Goal: Task Accomplishment & Management: Use online tool/utility

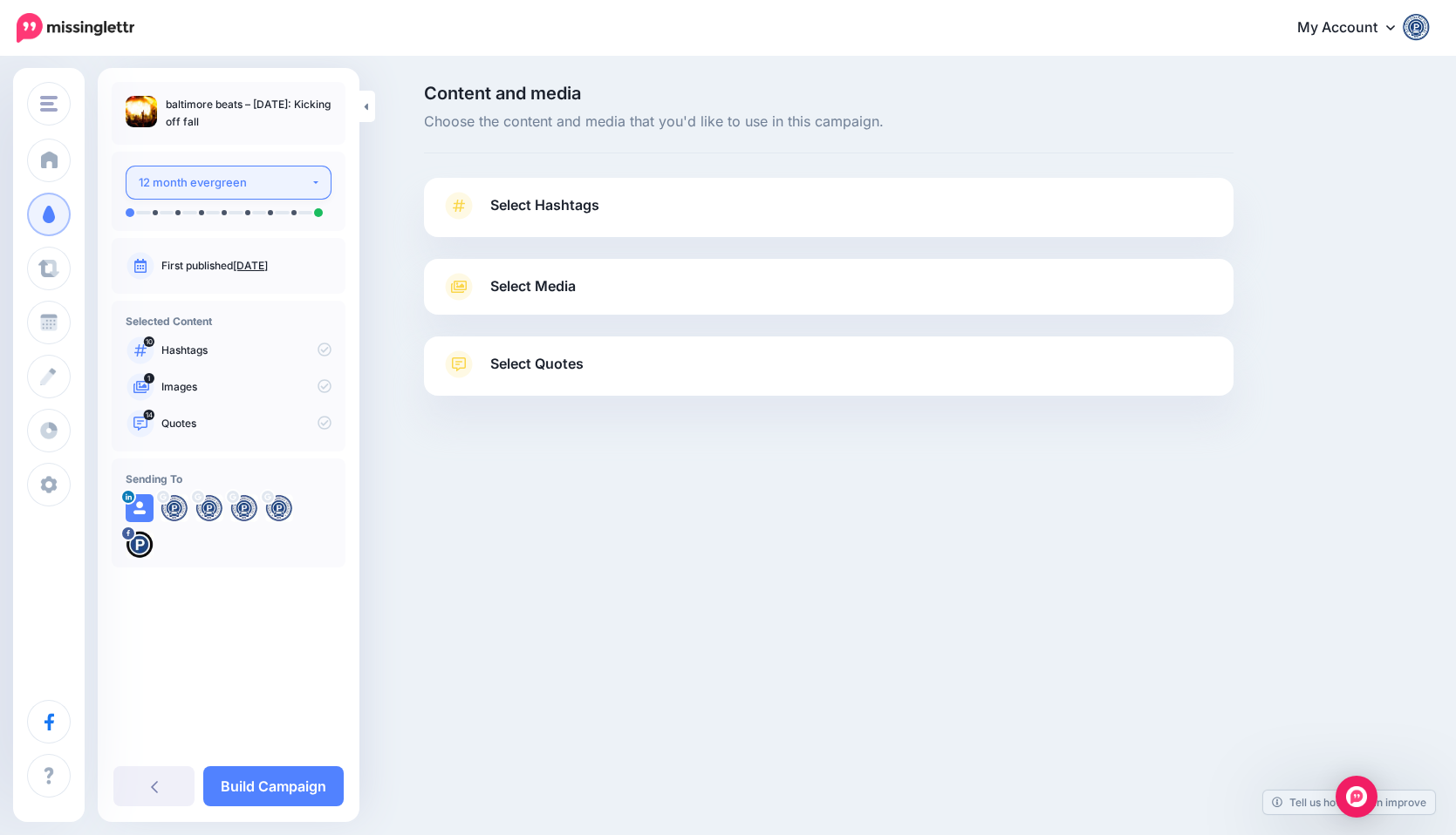
click at [281, 194] on button "12 month evergreen" at bounding box center [228, 183] width 206 height 34
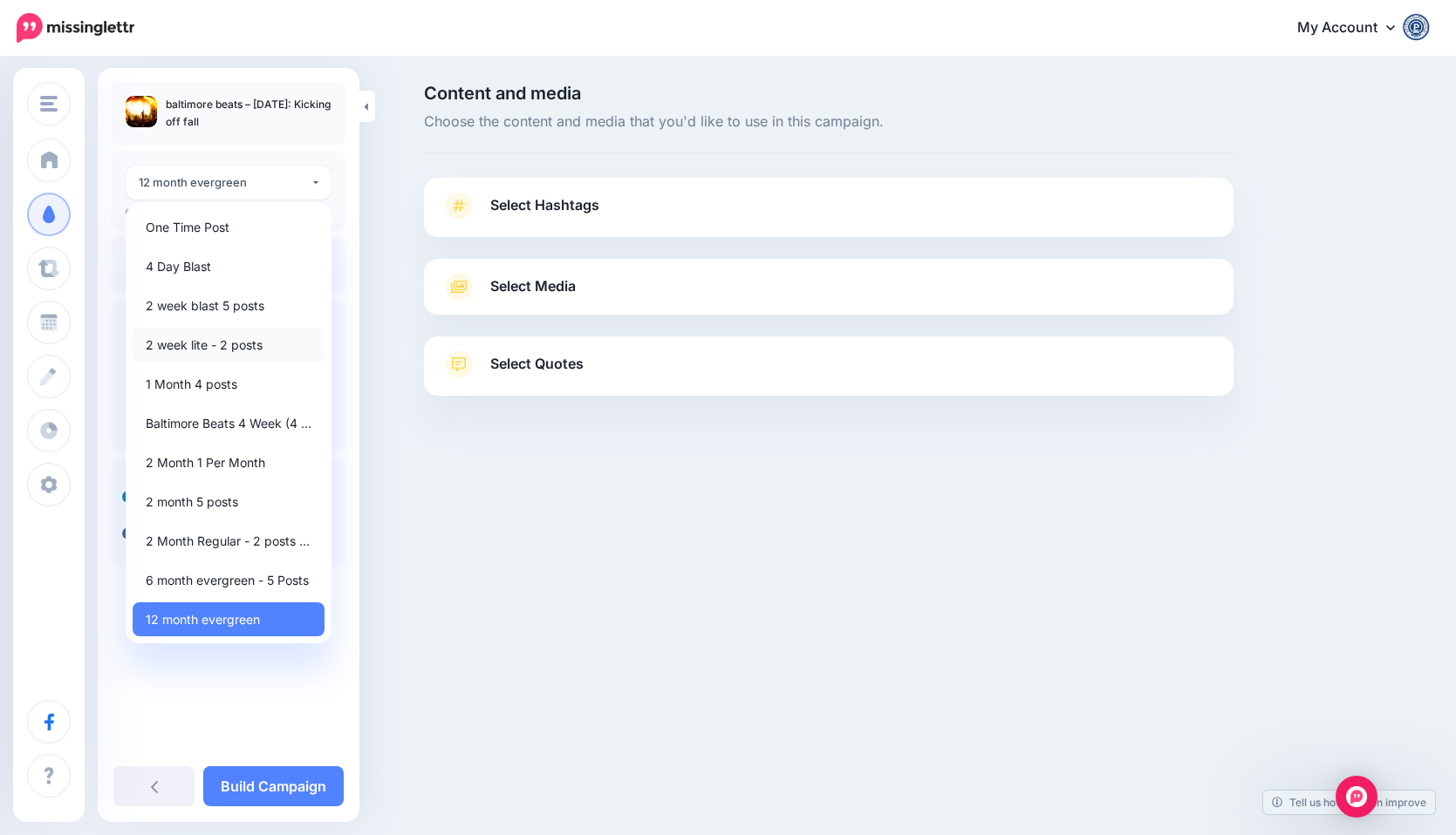
click at [293, 348] on link "2 week lite - 2 posts" at bounding box center [229, 345] width 192 height 34
select select "******"
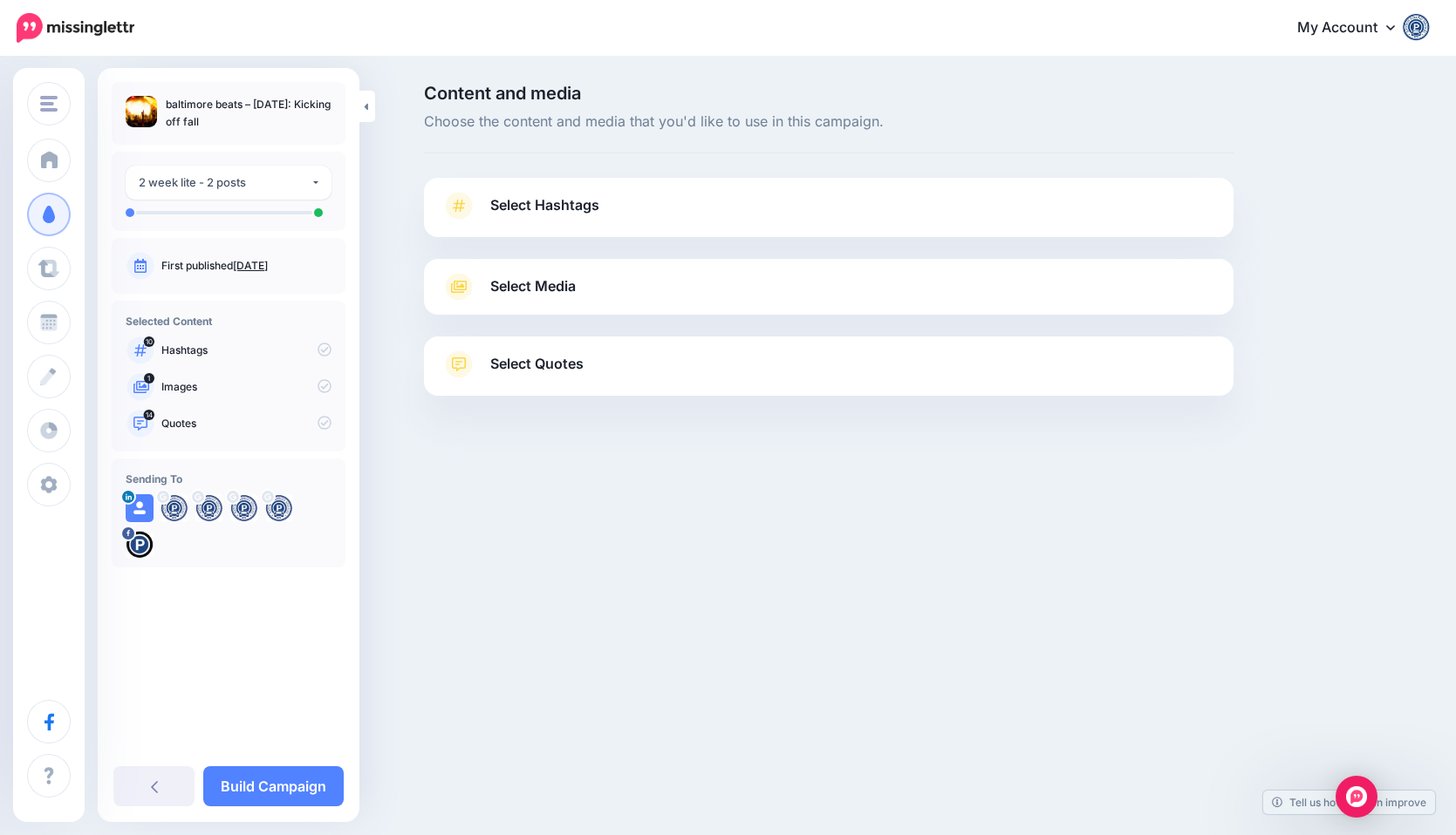
click at [510, 208] on span "Select Hashtags" at bounding box center [544, 205] width 109 height 24
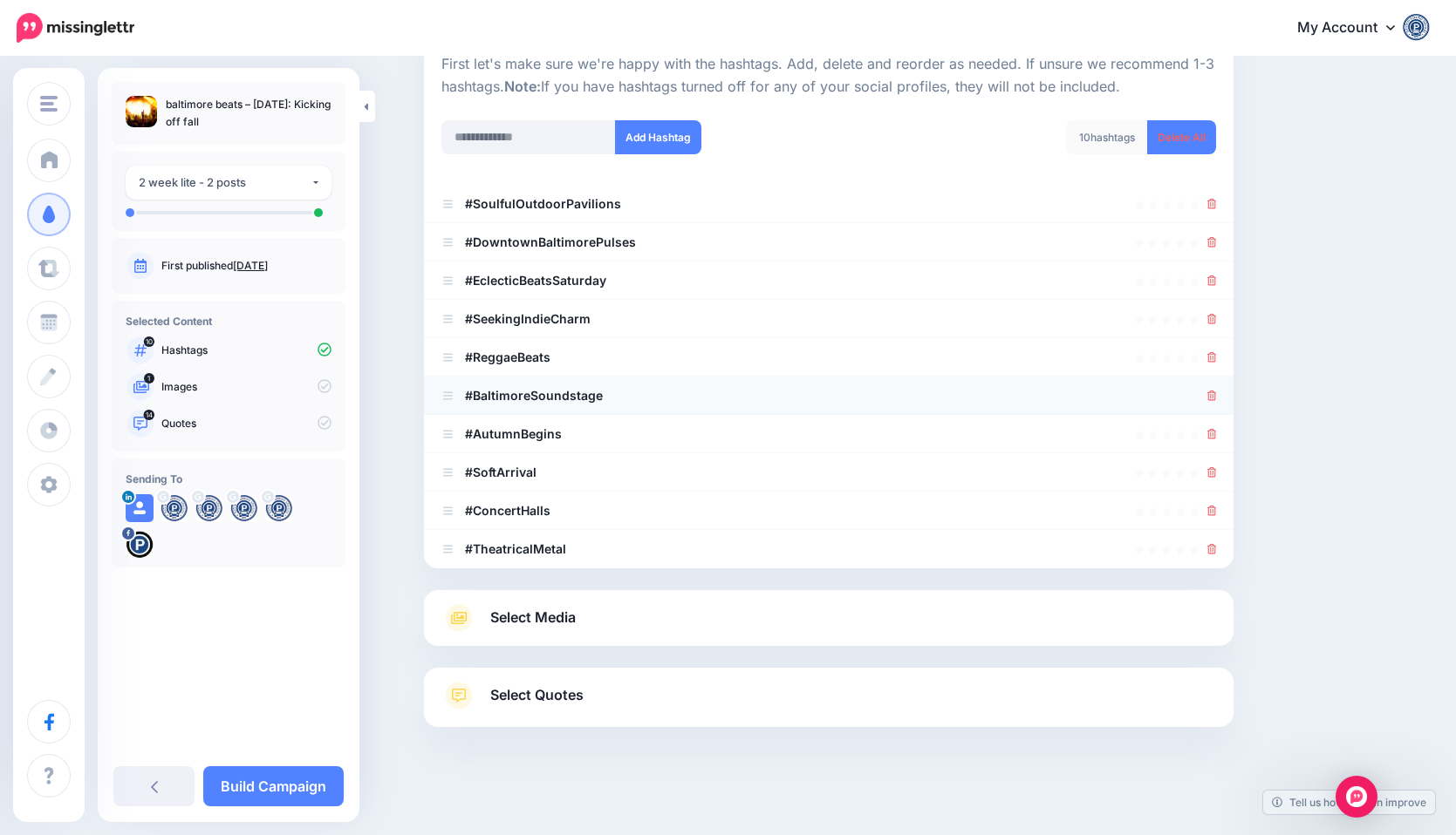
scroll to position [189, 0]
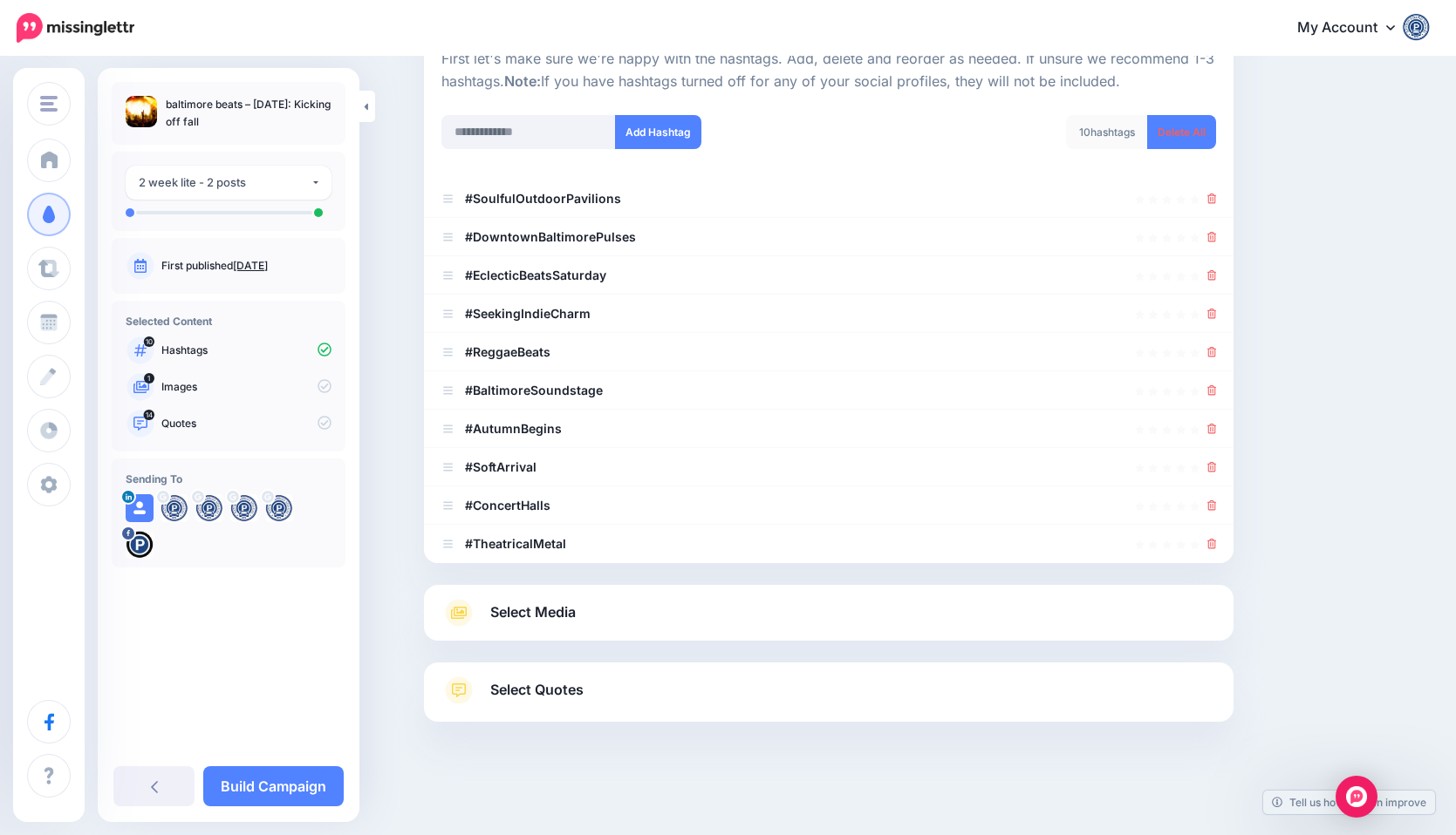
click at [563, 607] on span "Select Media" at bounding box center [532, 612] width 85 height 24
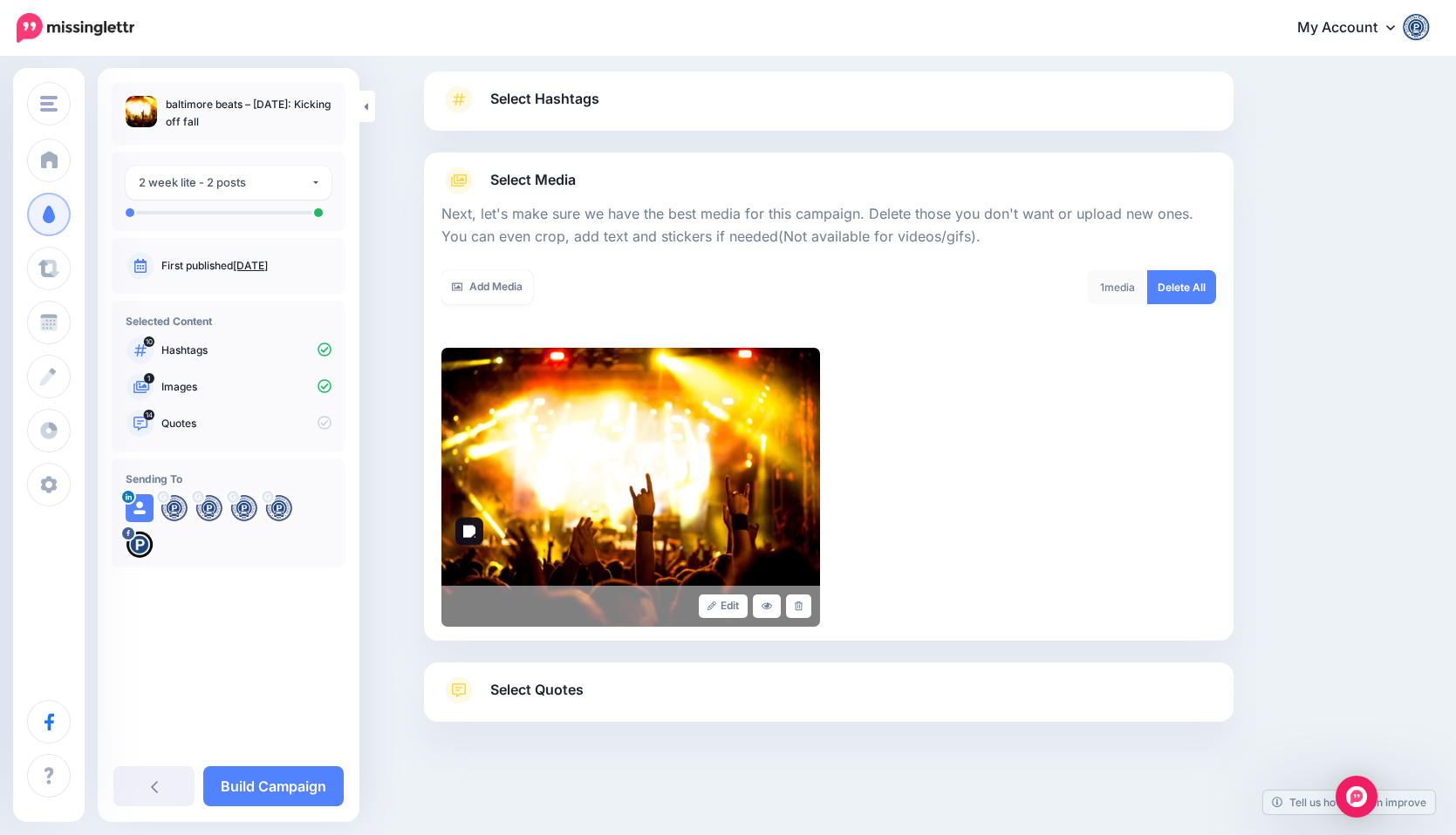
scroll to position [106, 0]
click at [800, 58] on div "Content and media Choose the content and media that you'd like to use in this c…" at bounding box center [827, 393] width 835 height 831
click at [509, 288] on link "Add Media" at bounding box center [487, 288] width 92 height 34
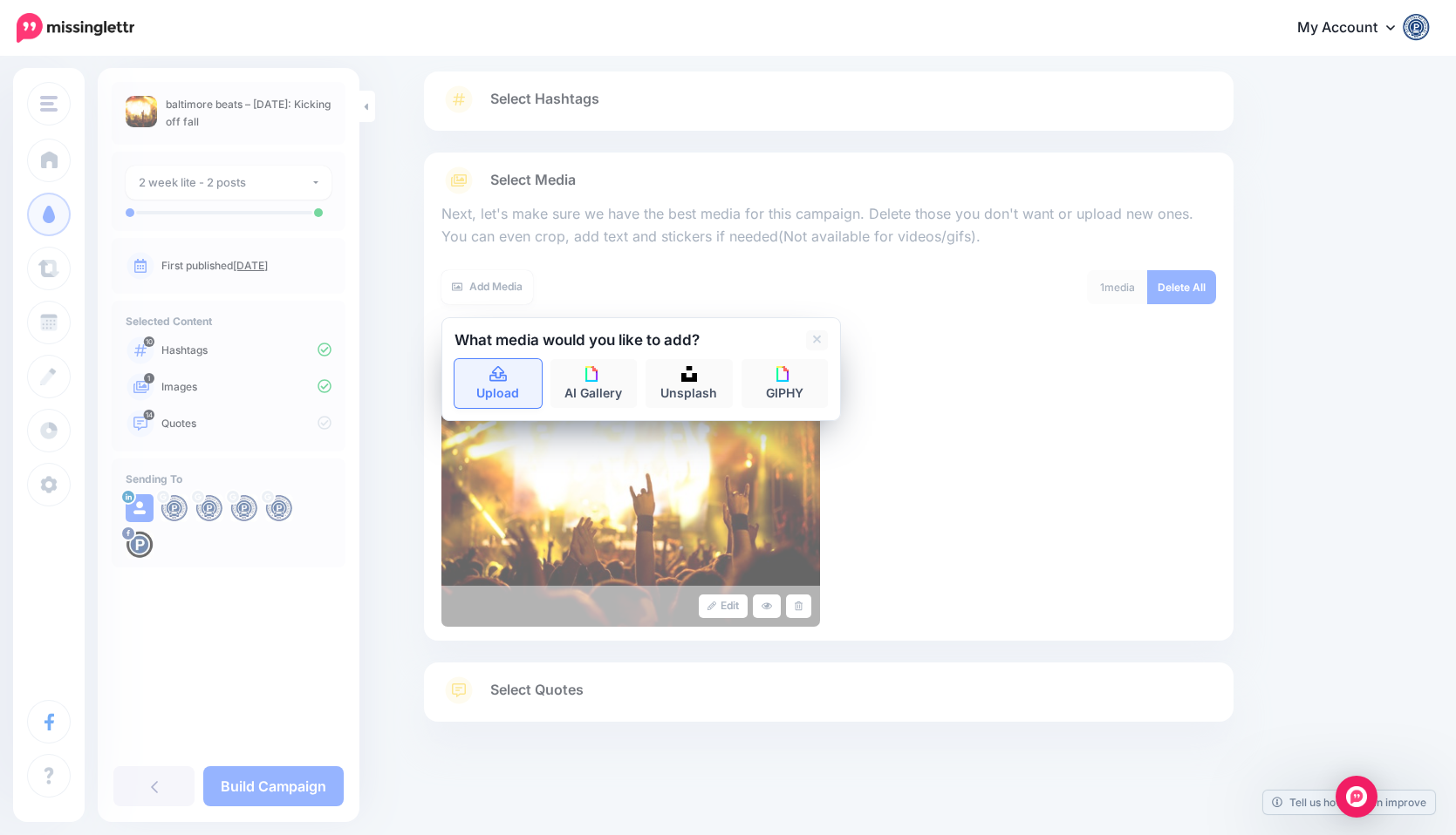
click at [517, 390] on link "Upload" at bounding box center [497, 384] width 87 height 49
click at [496, 375] on icon at bounding box center [498, 375] width 20 height 15
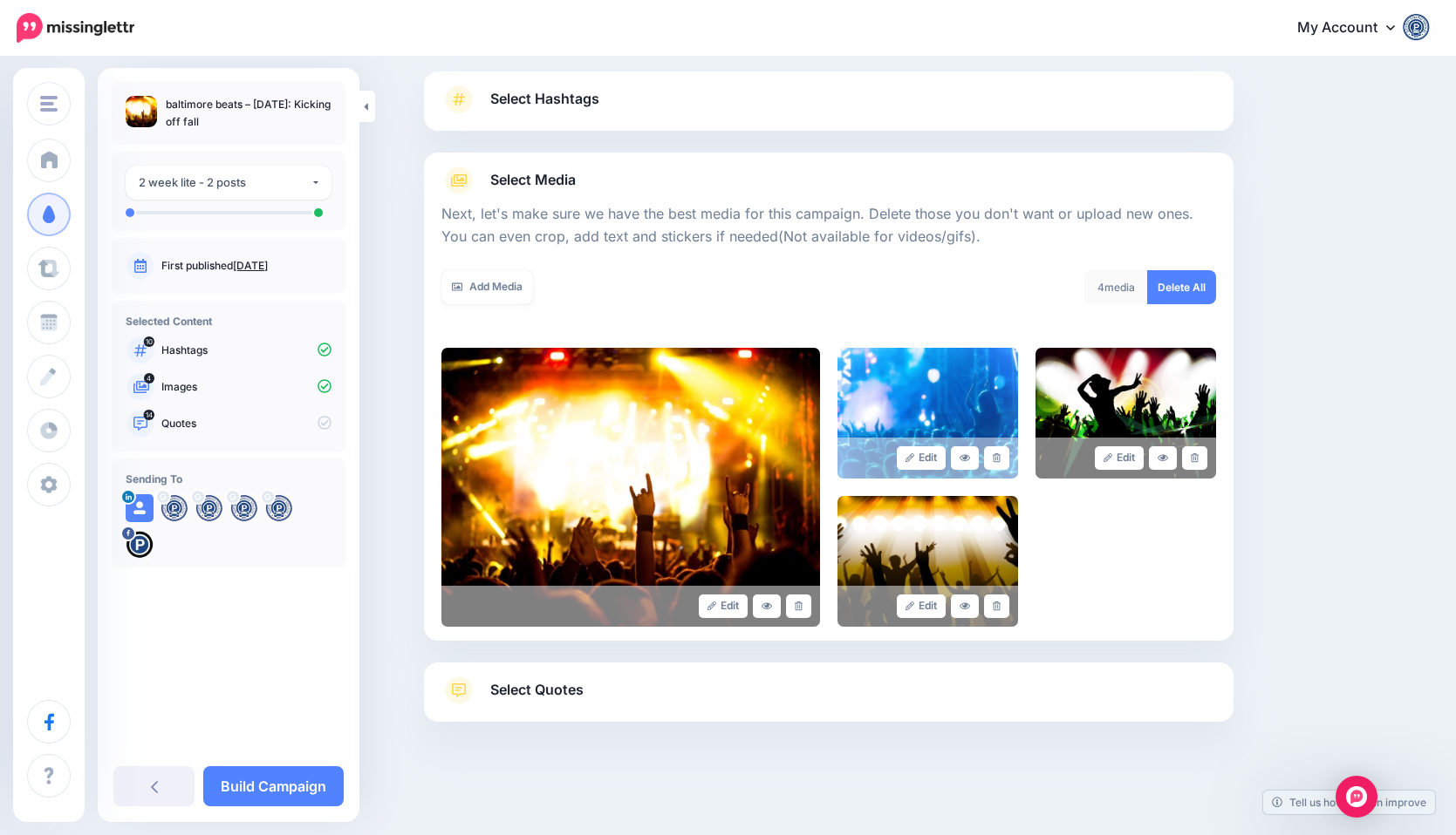
click at [578, 690] on span "Select Quotes" at bounding box center [537, 690] width 94 height 24
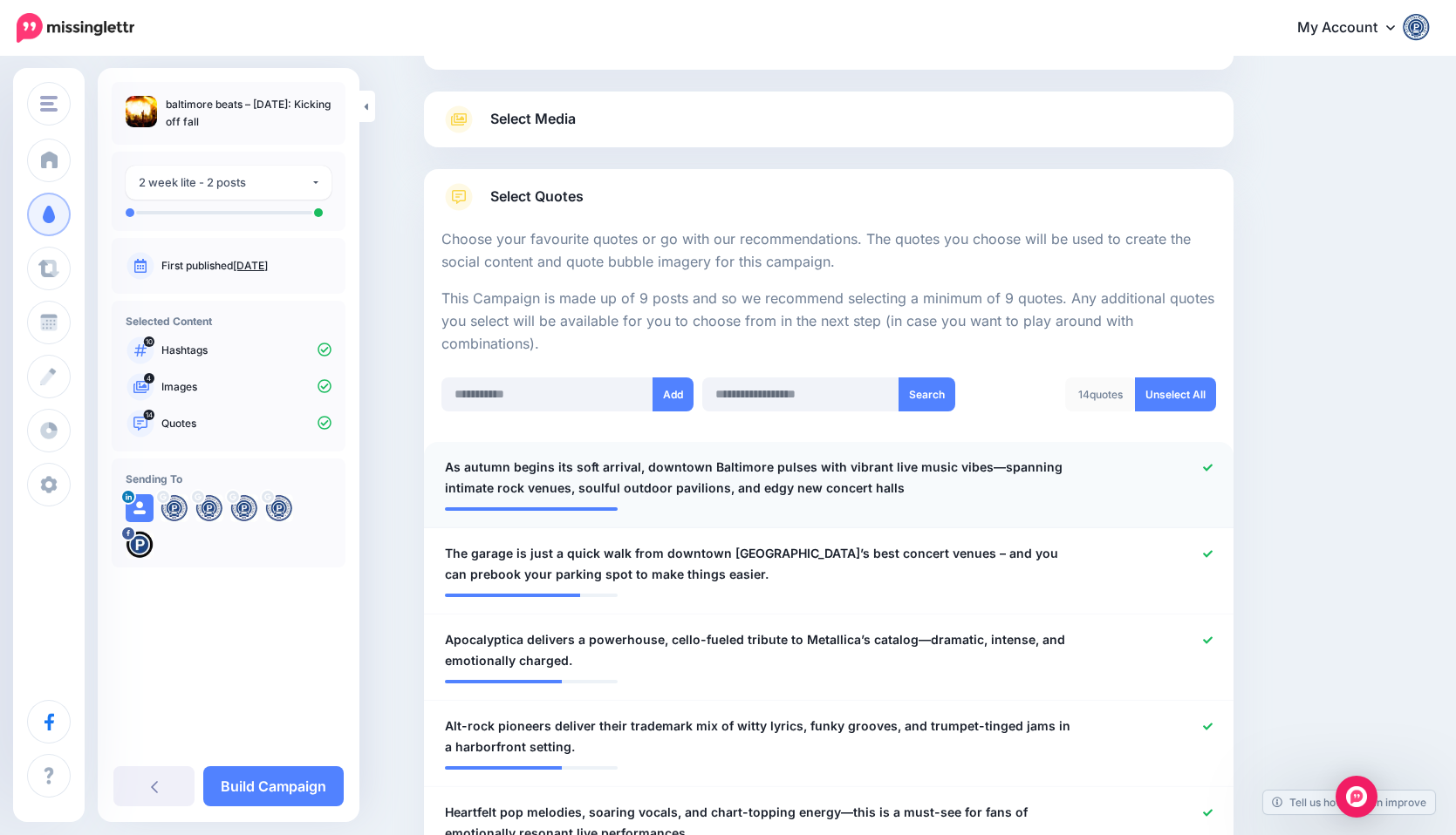
scroll to position [168, 0]
click at [1208, 554] on icon at bounding box center [1207, 552] width 10 height 7
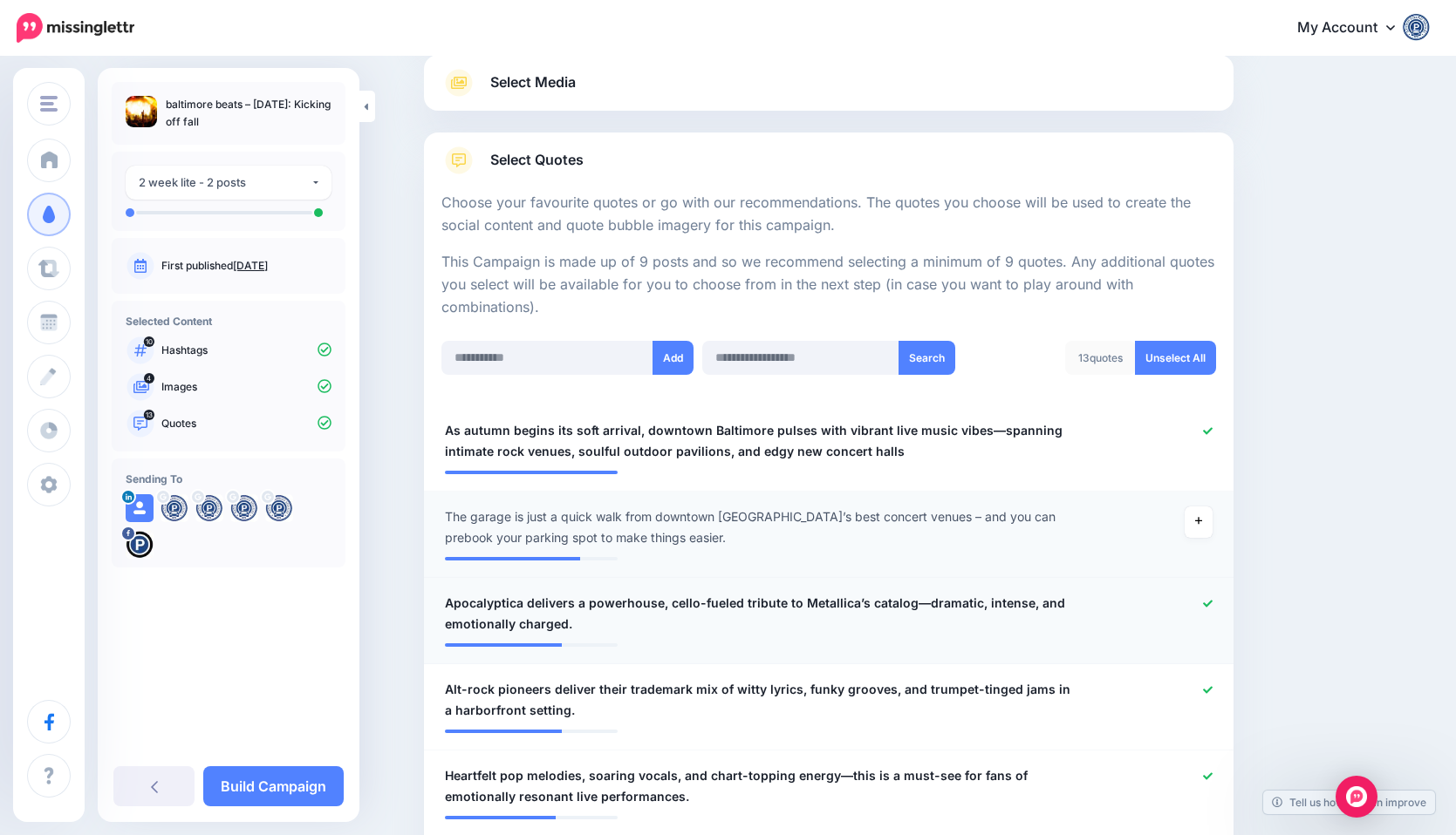
scroll to position [206, 0]
drag, startPoint x: 439, startPoint y: 599, endPoint x: 522, endPoint y: 602, distance: 83.1
click at [522, 602] on div "**********" at bounding box center [762, 612] width 662 height 42
copy span "Apocalyptica"
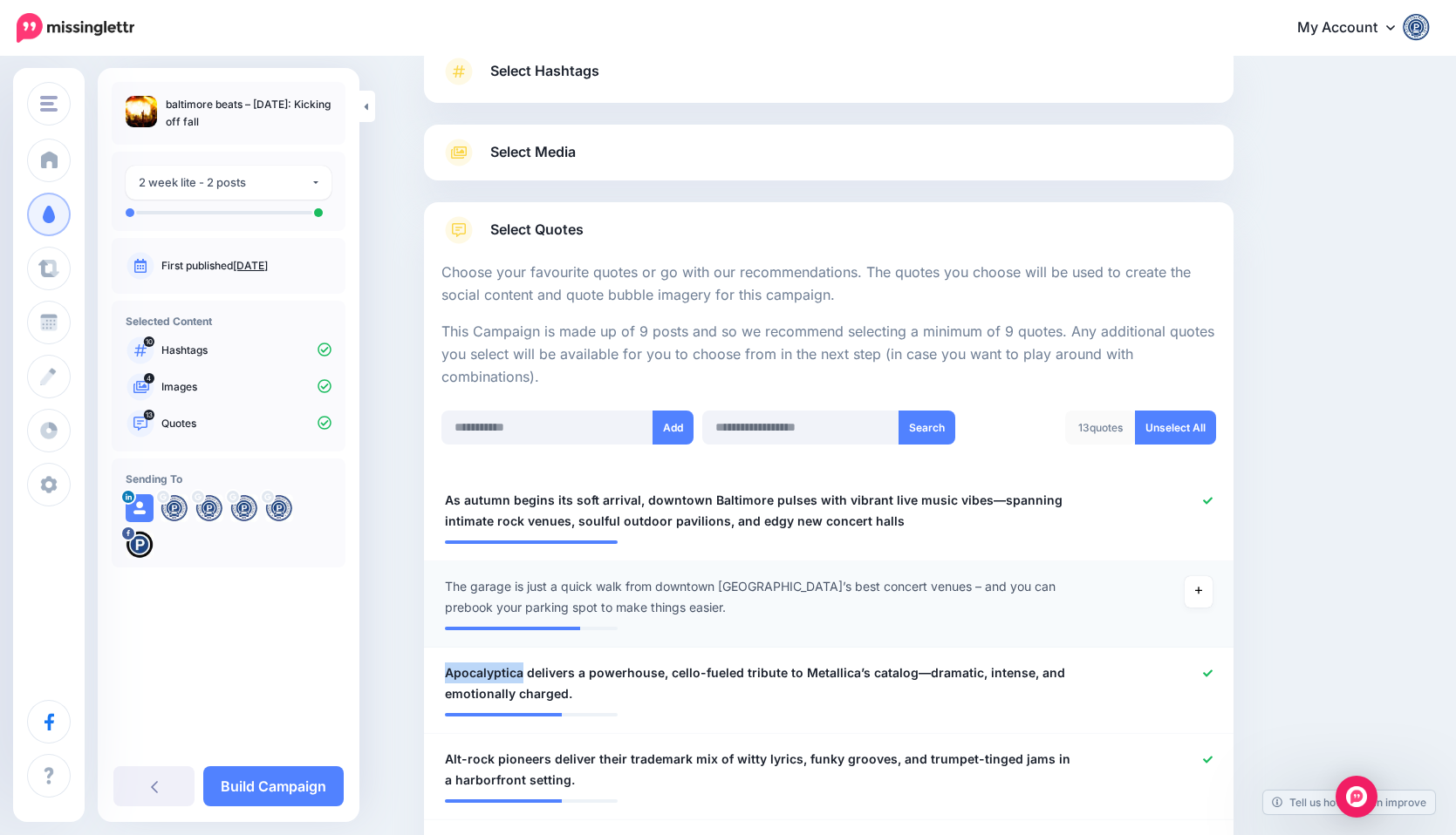
click at [591, 153] on link "Select Media" at bounding box center [828, 152] width 775 height 28
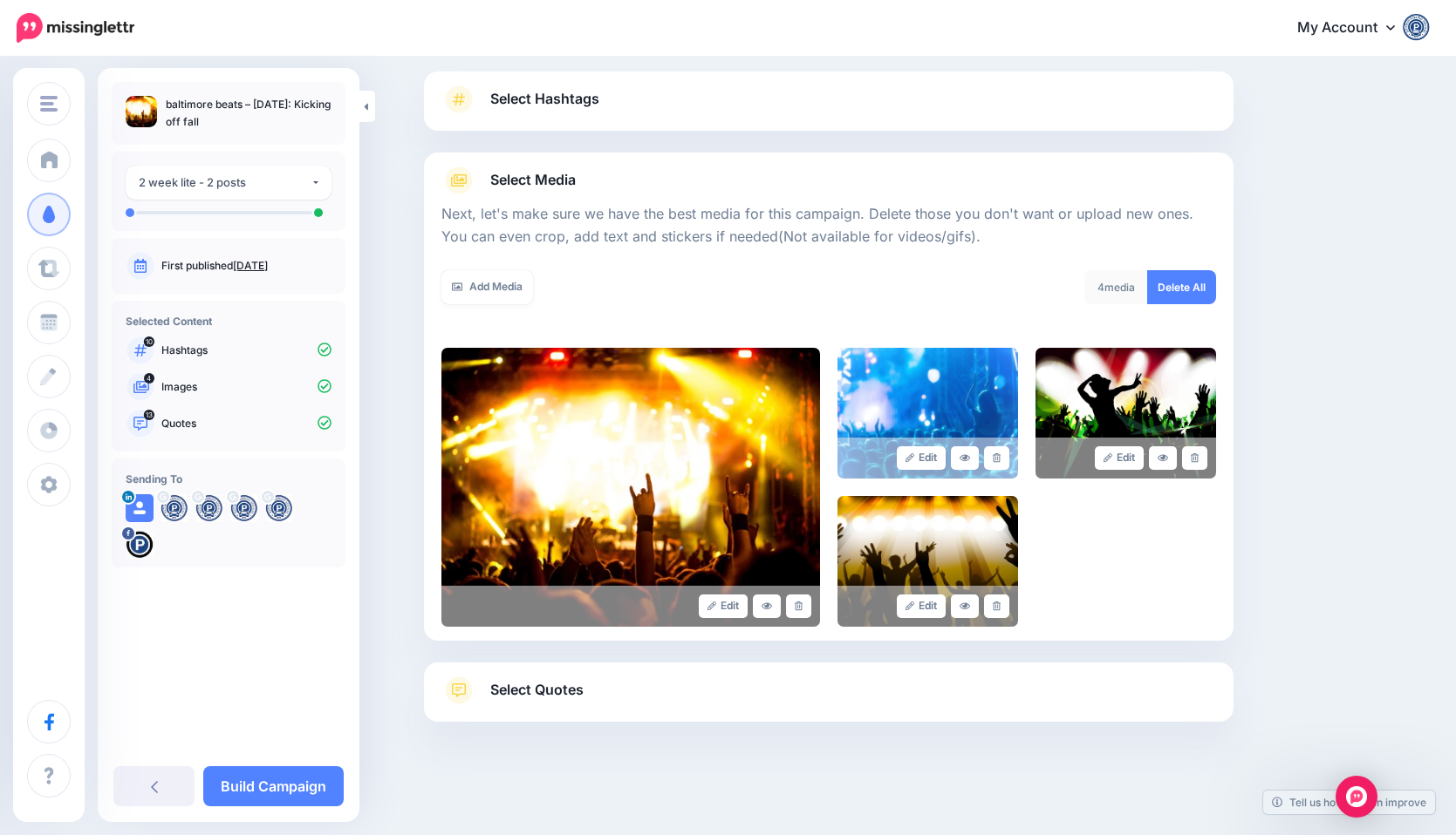
scroll to position [106, 0]
click at [479, 281] on link "Add Media" at bounding box center [487, 288] width 92 height 34
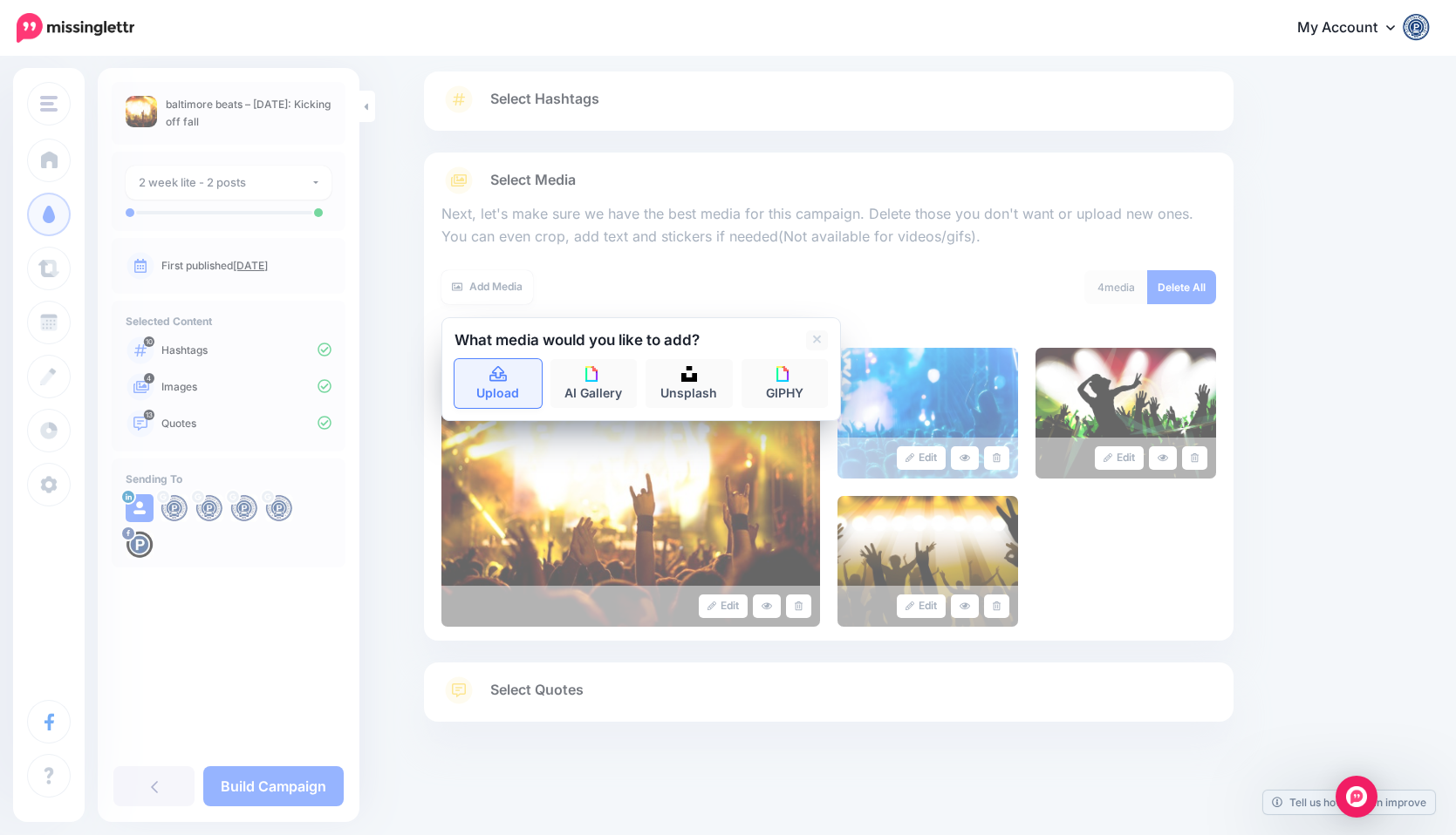
click at [510, 381] on link "Upload" at bounding box center [497, 384] width 87 height 49
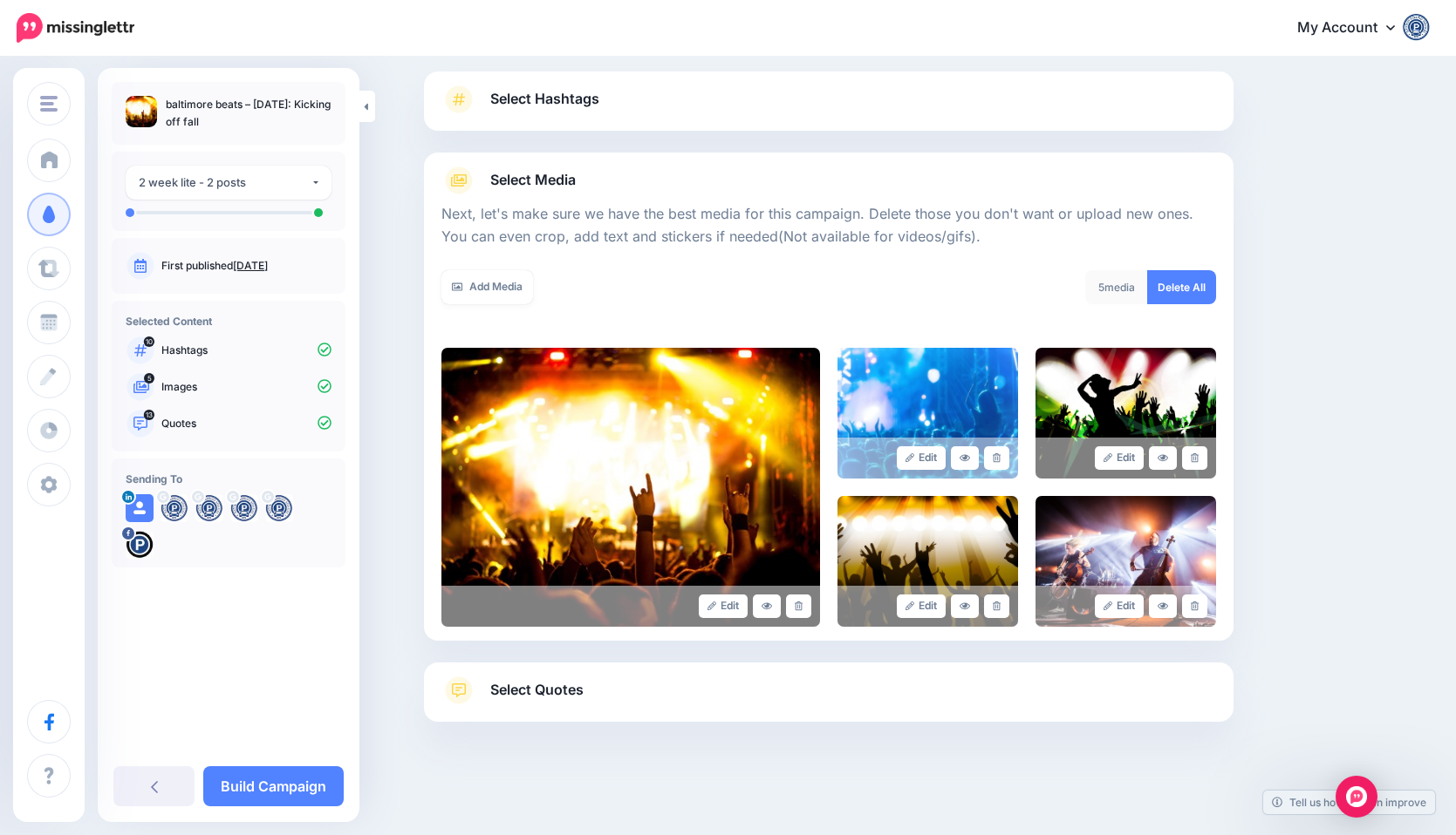
click at [546, 698] on span "Select Quotes" at bounding box center [537, 690] width 94 height 24
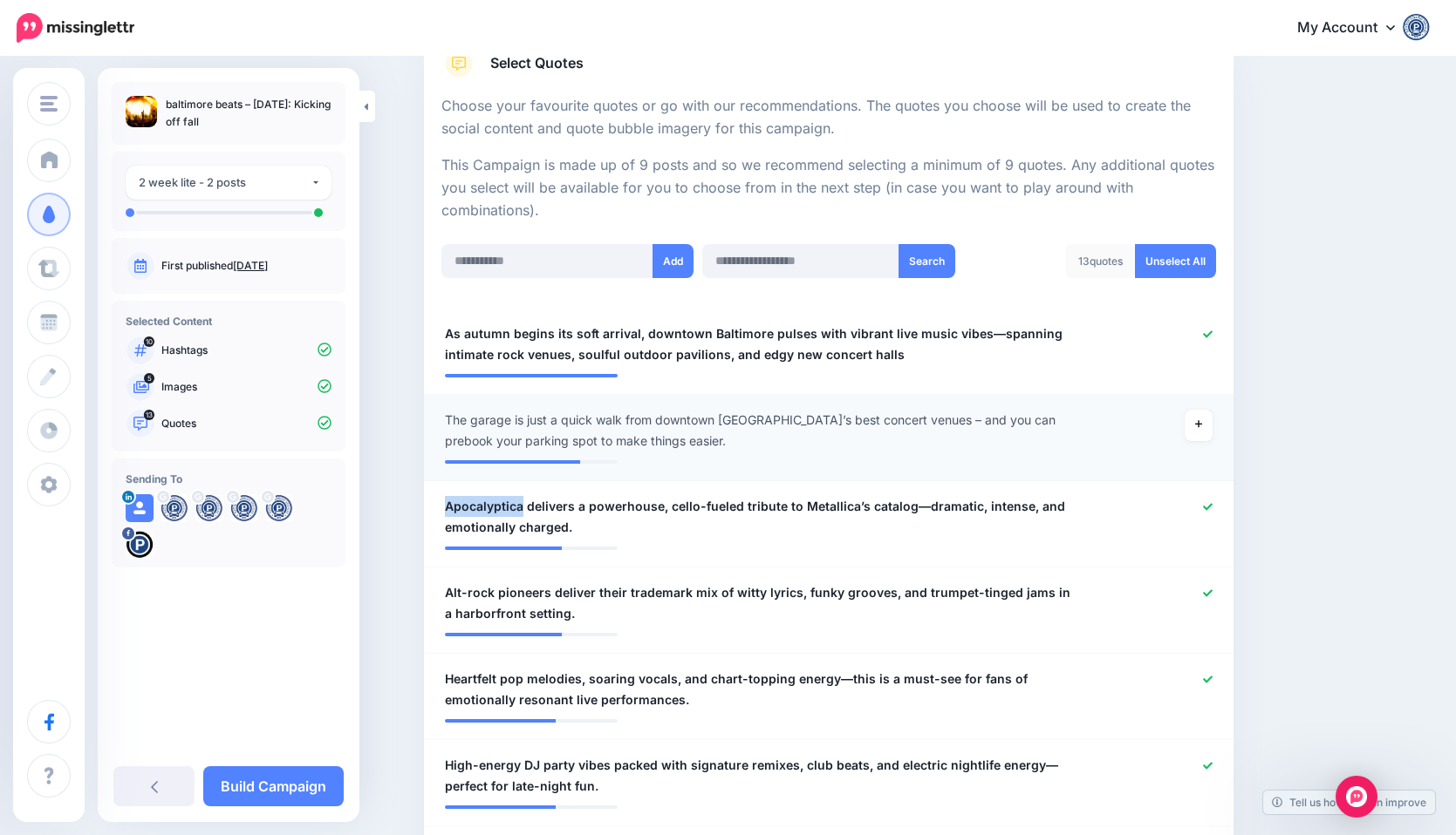
scroll to position [322, 0]
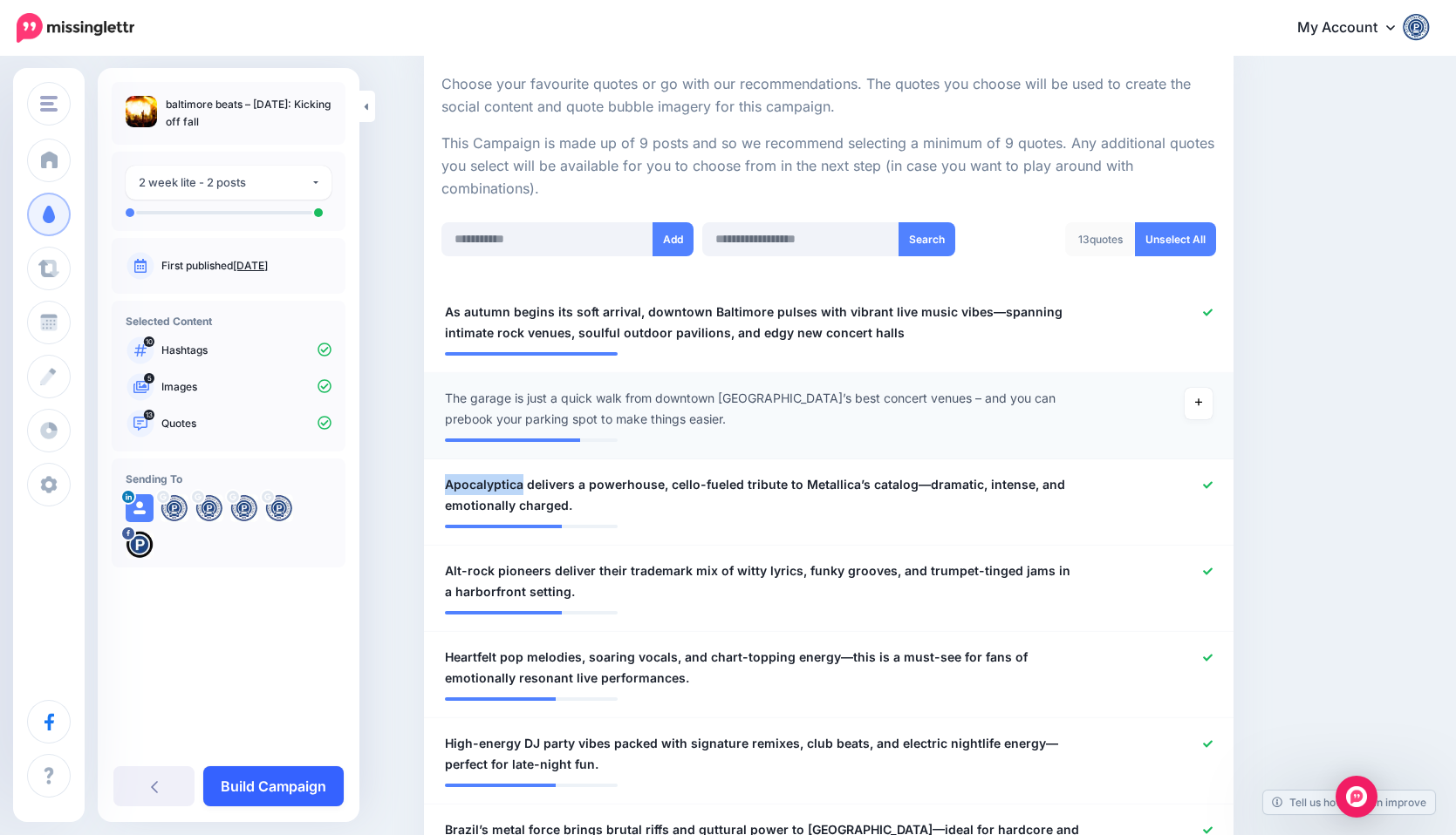
click at [298, 776] on link "Build Campaign" at bounding box center [273, 786] width 141 height 40
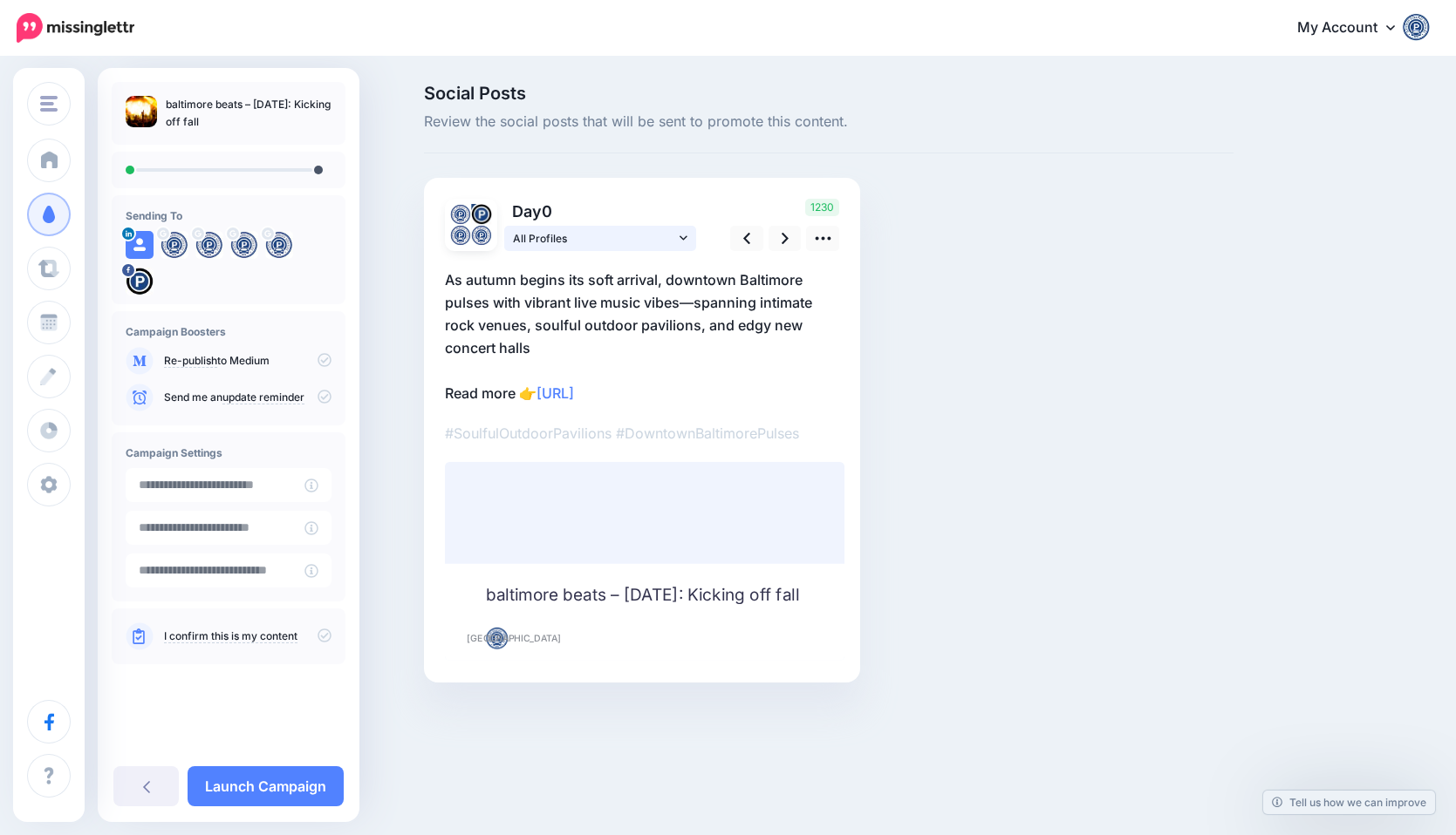
click at [623, 232] on span "All Profiles" at bounding box center [594, 238] width 163 height 18
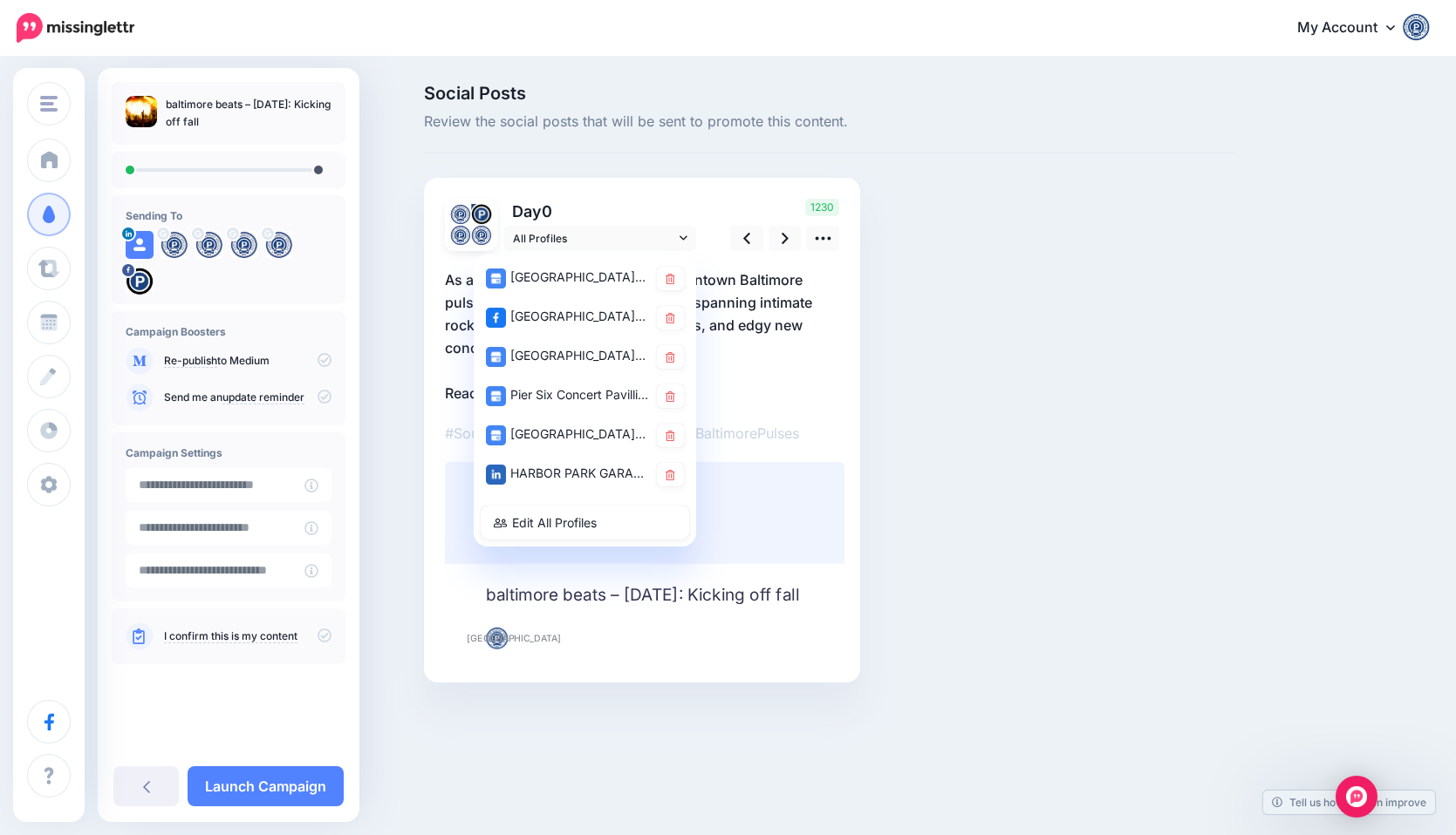
click at [657, 199] on p "Day 0" at bounding box center [601, 211] width 194 height 25
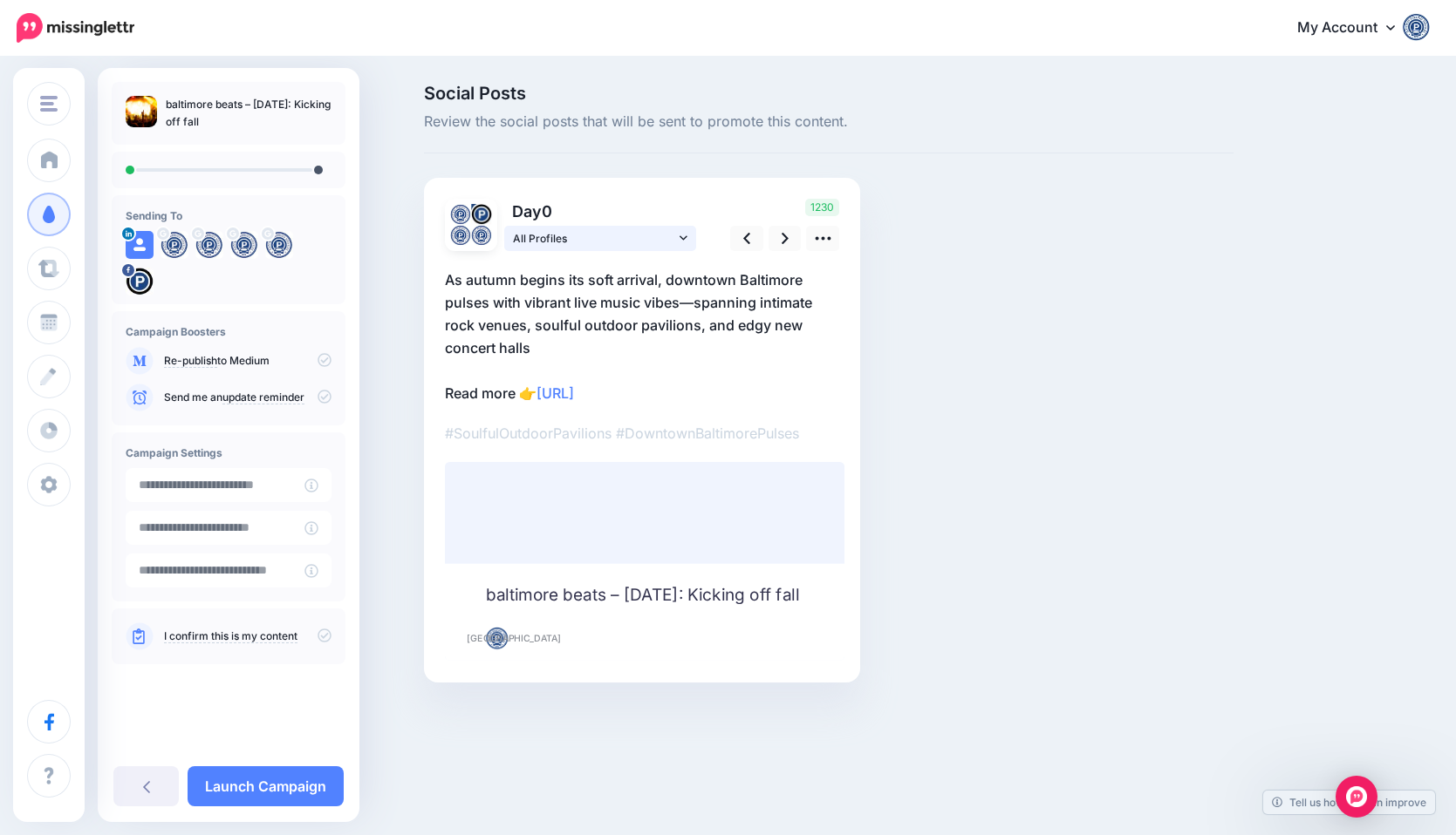
click at [684, 242] on icon at bounding box center [683, 238] width 8 height 12
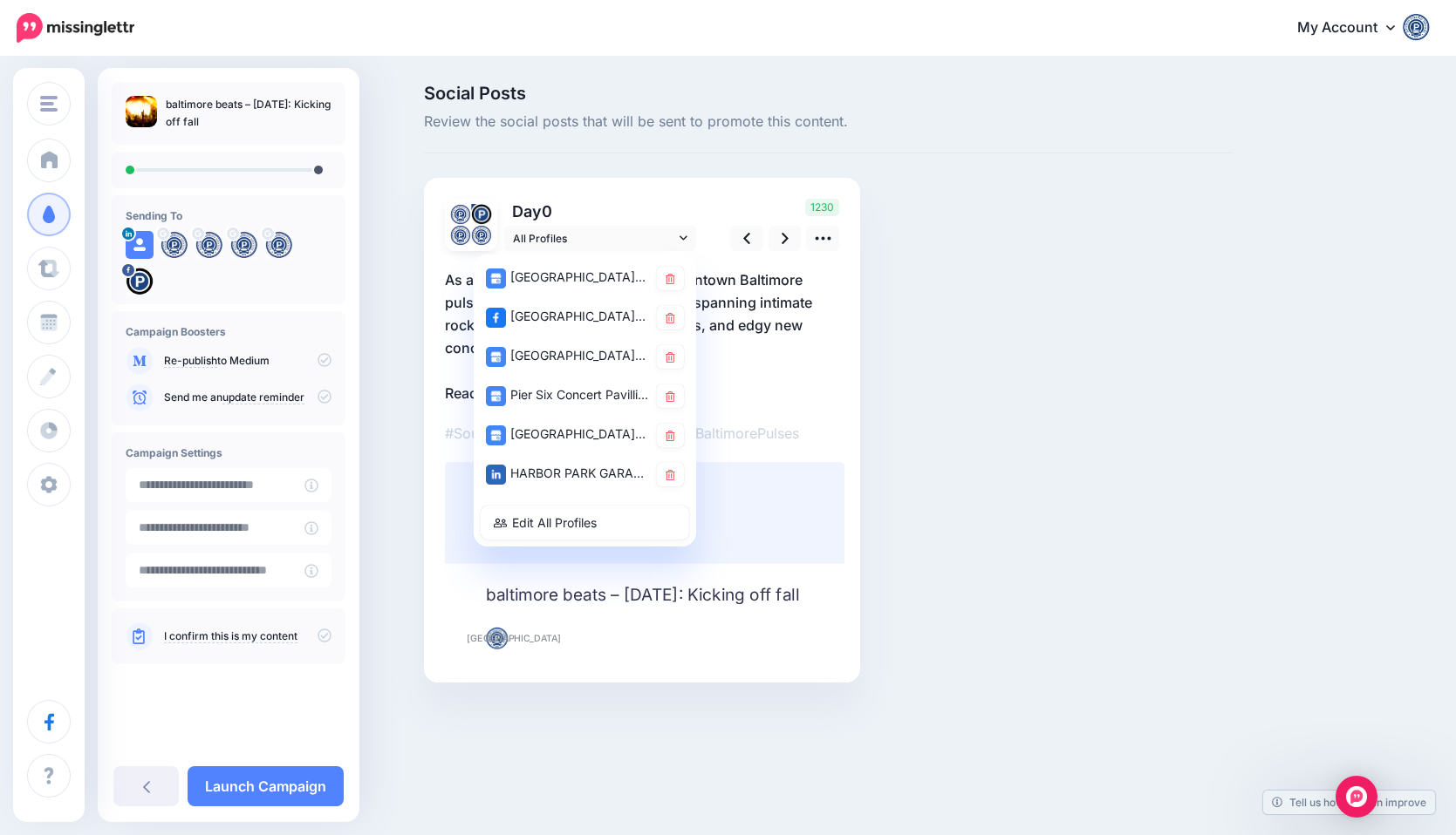
click at [746, 253] on div "Rectangle" at bounding box center [642, 456] width 394 height 410
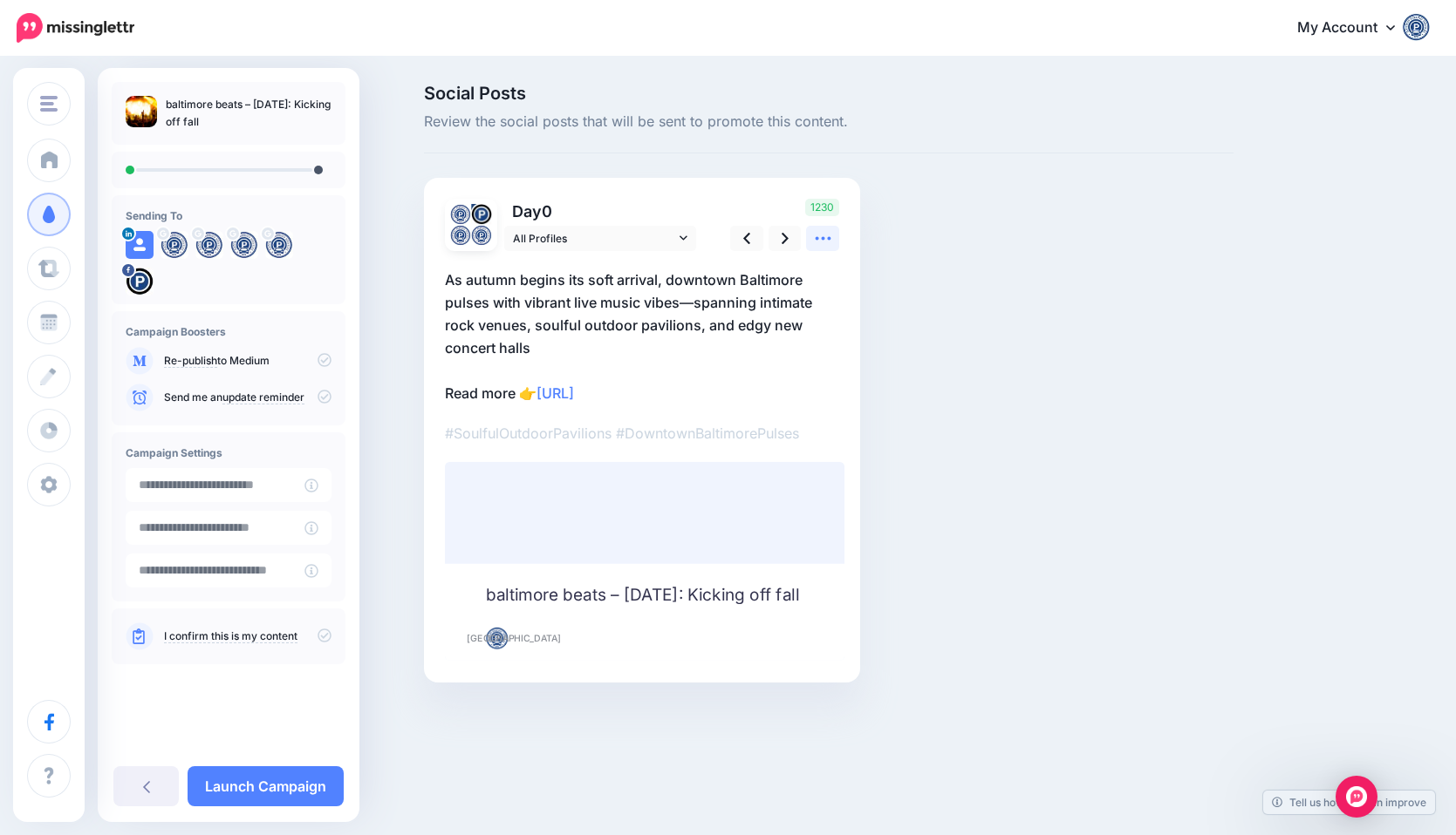
click at [828, 242] on icon at bounding box center [823, 238] width 18 height 18
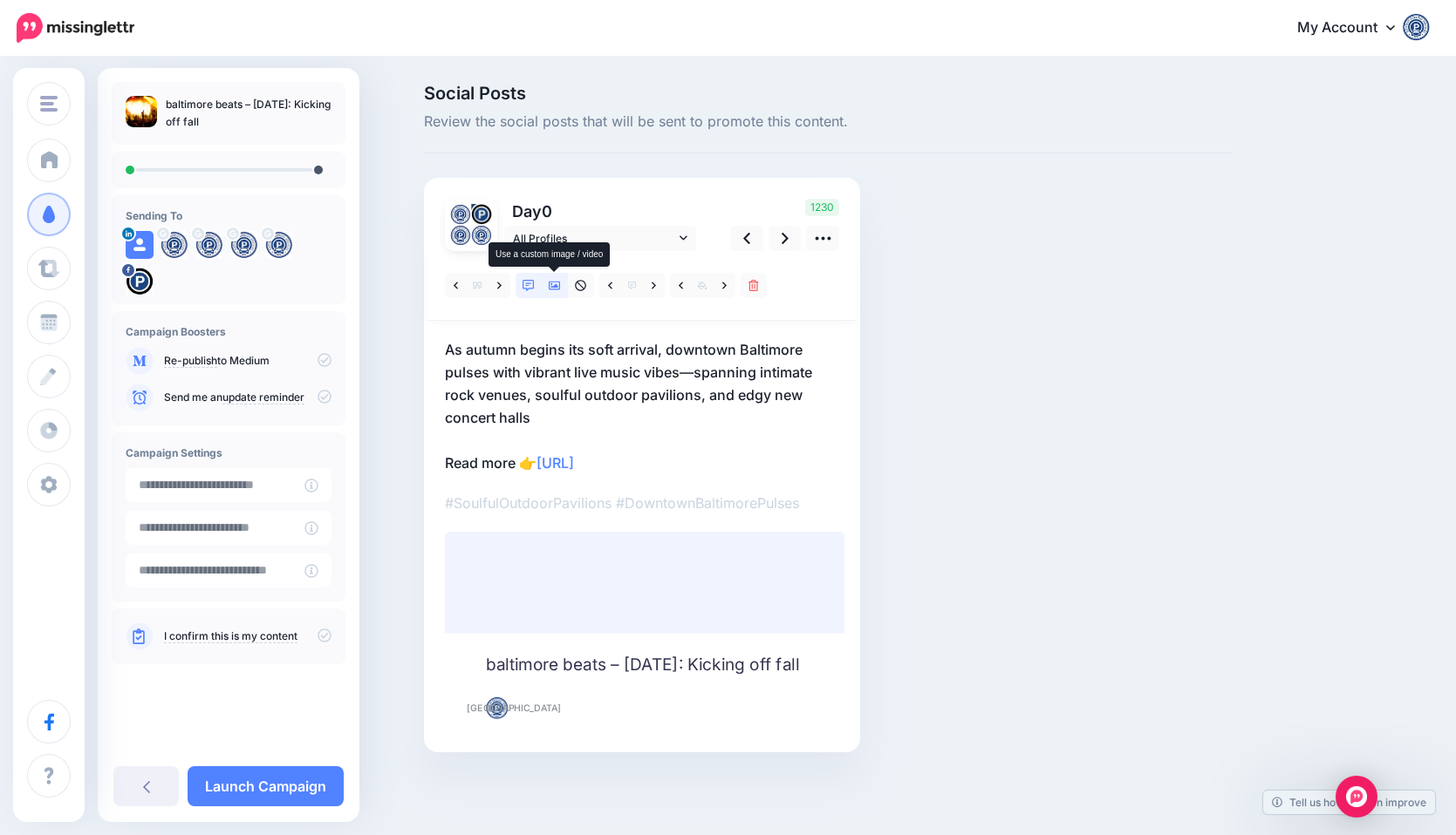
click at [557, 289] on icon at bounding box center [554, 285] width 12 height 9
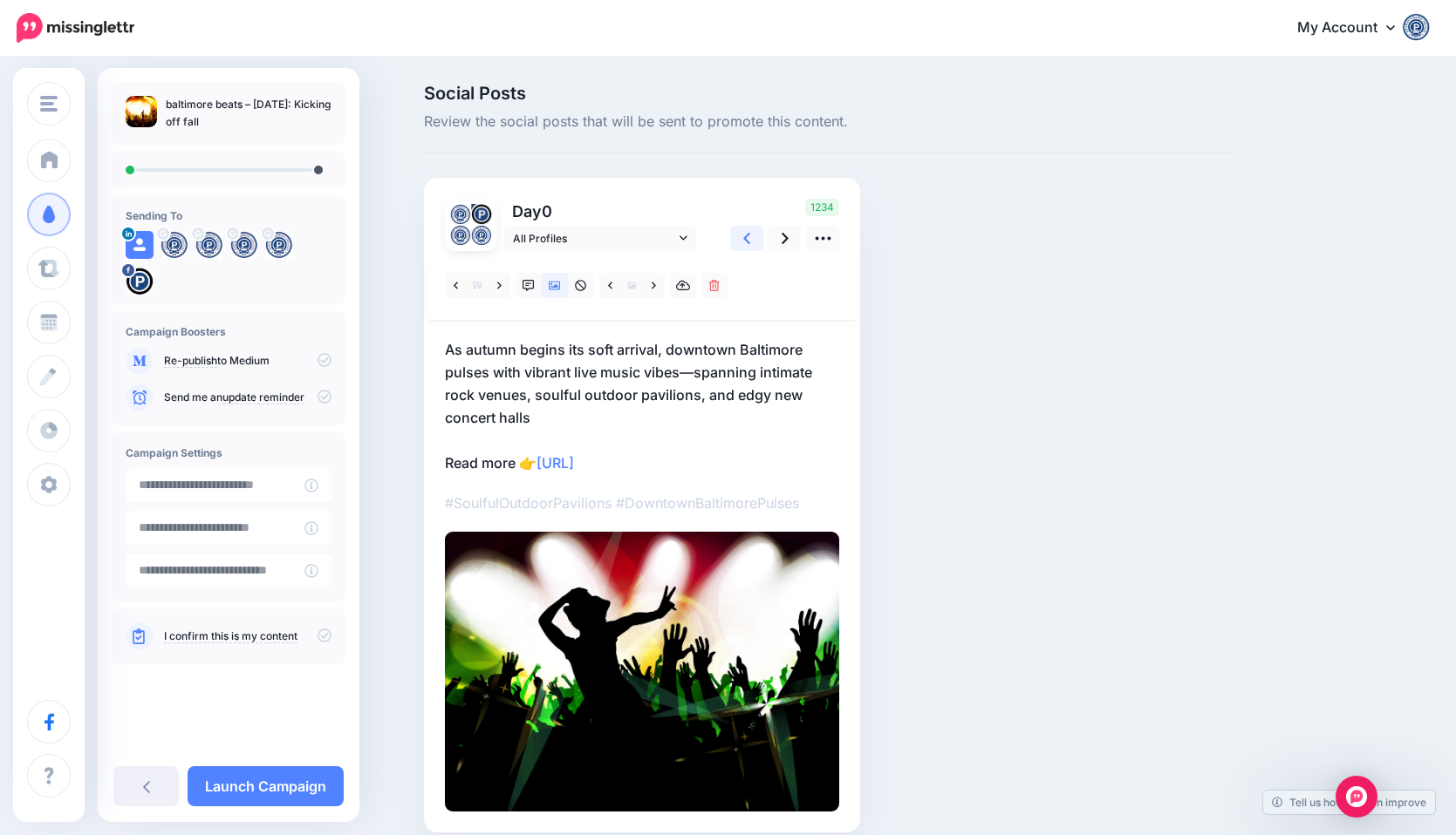
click at [746, 235] on icon at bounding box center [746, 238] width 7 height 11
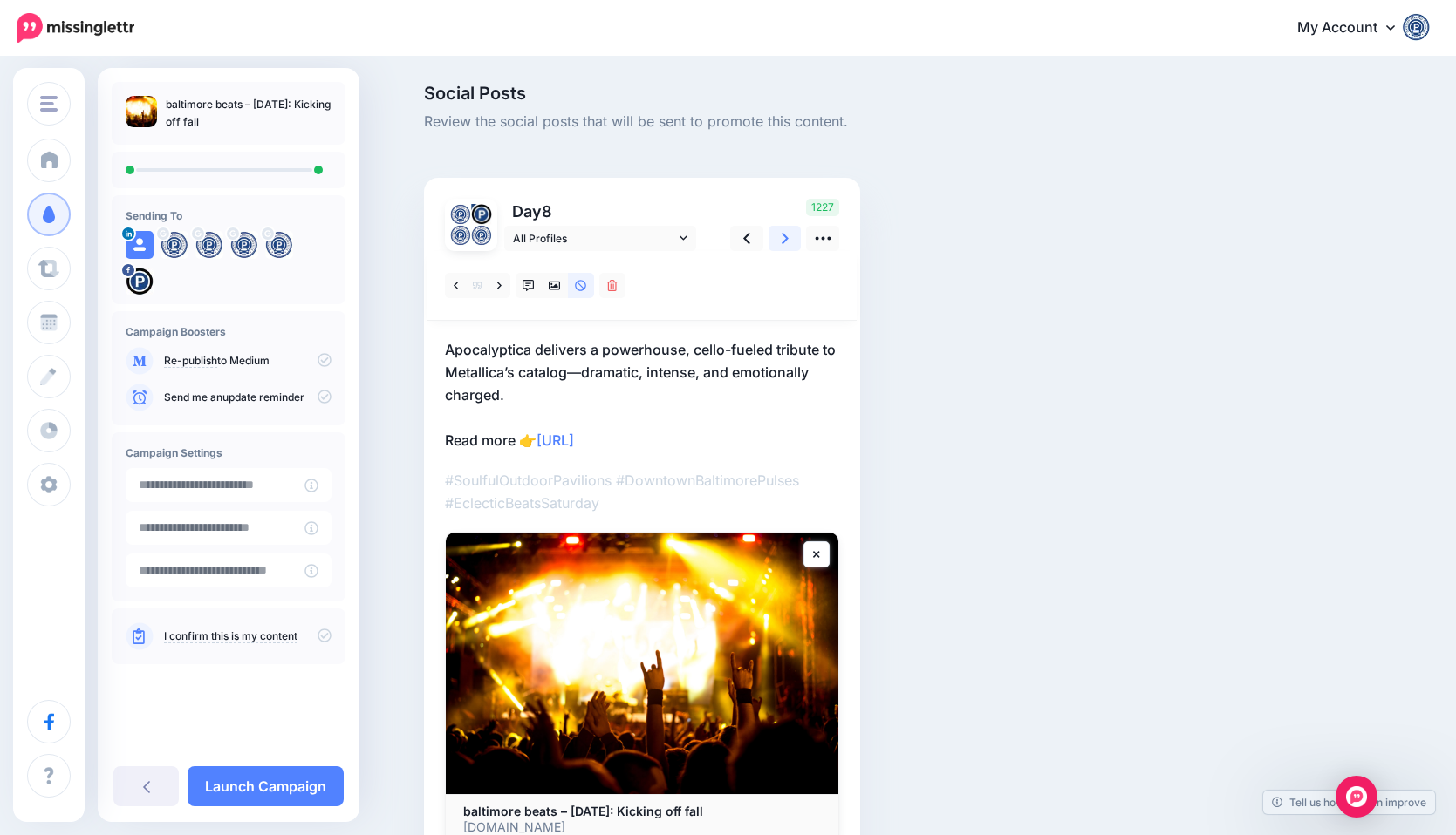
click at [780, 235] on link at bounding box center [784, 238] width 33 height 25
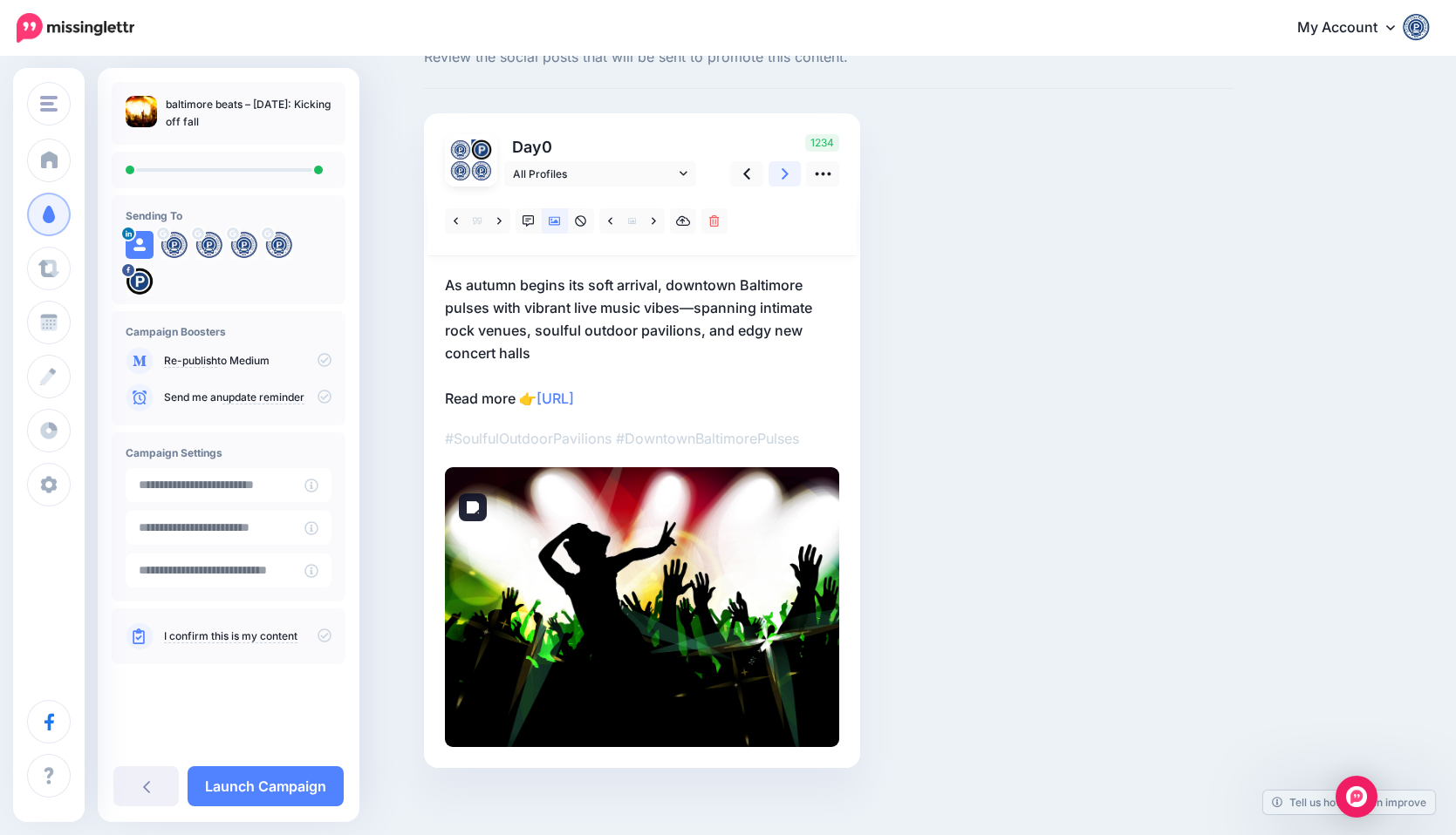
scroll to position [76, 0]
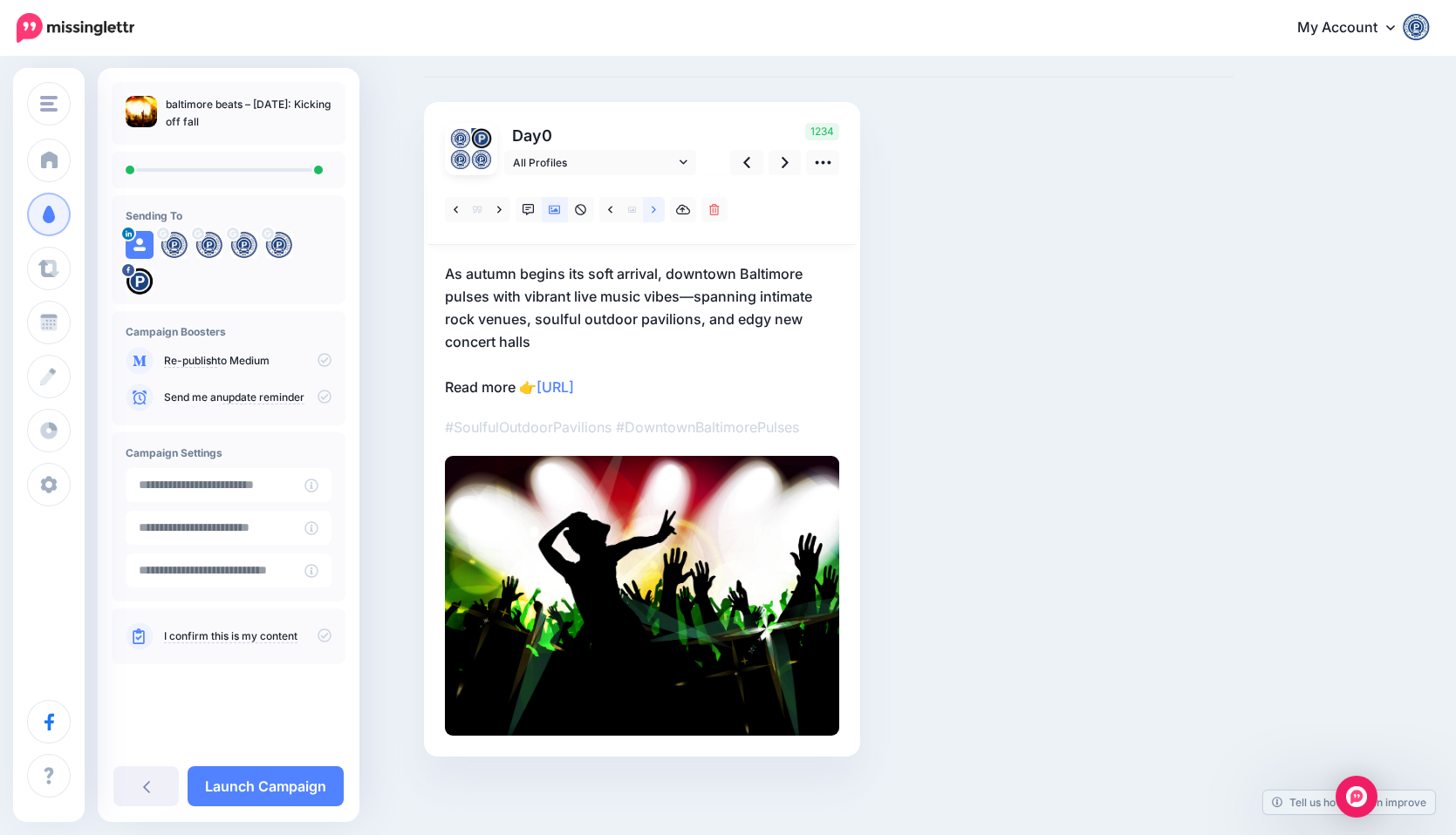
click at [657, 209] on link at bounding box center [653, 209] width 22 height 25
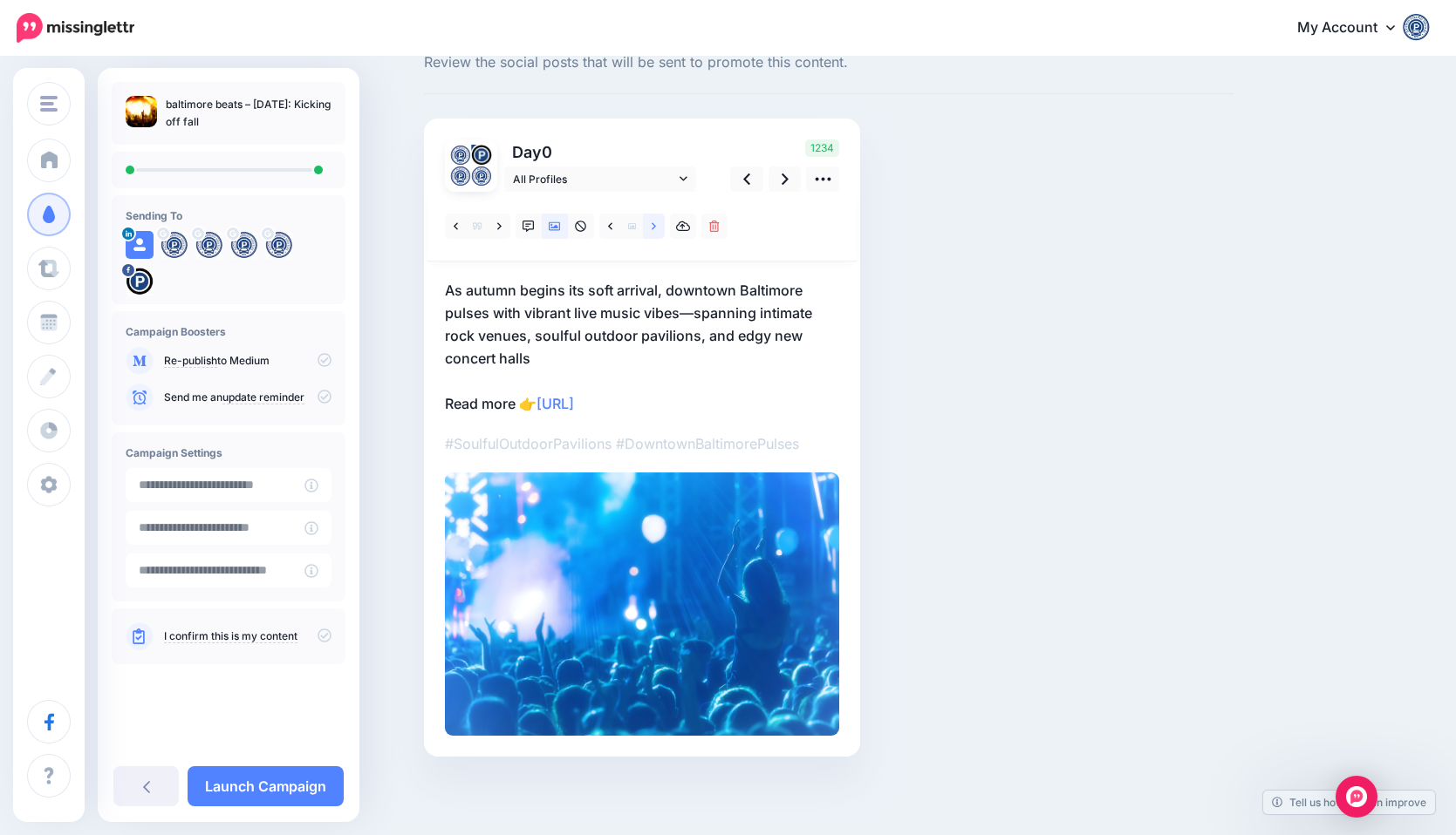
scroll to position [58, 0]
click at [653, 206] on div at bounding box center [642, 227] width 430 height 70
click at [650, 225] on link at bounding box center [653, 227] width 22 height 25
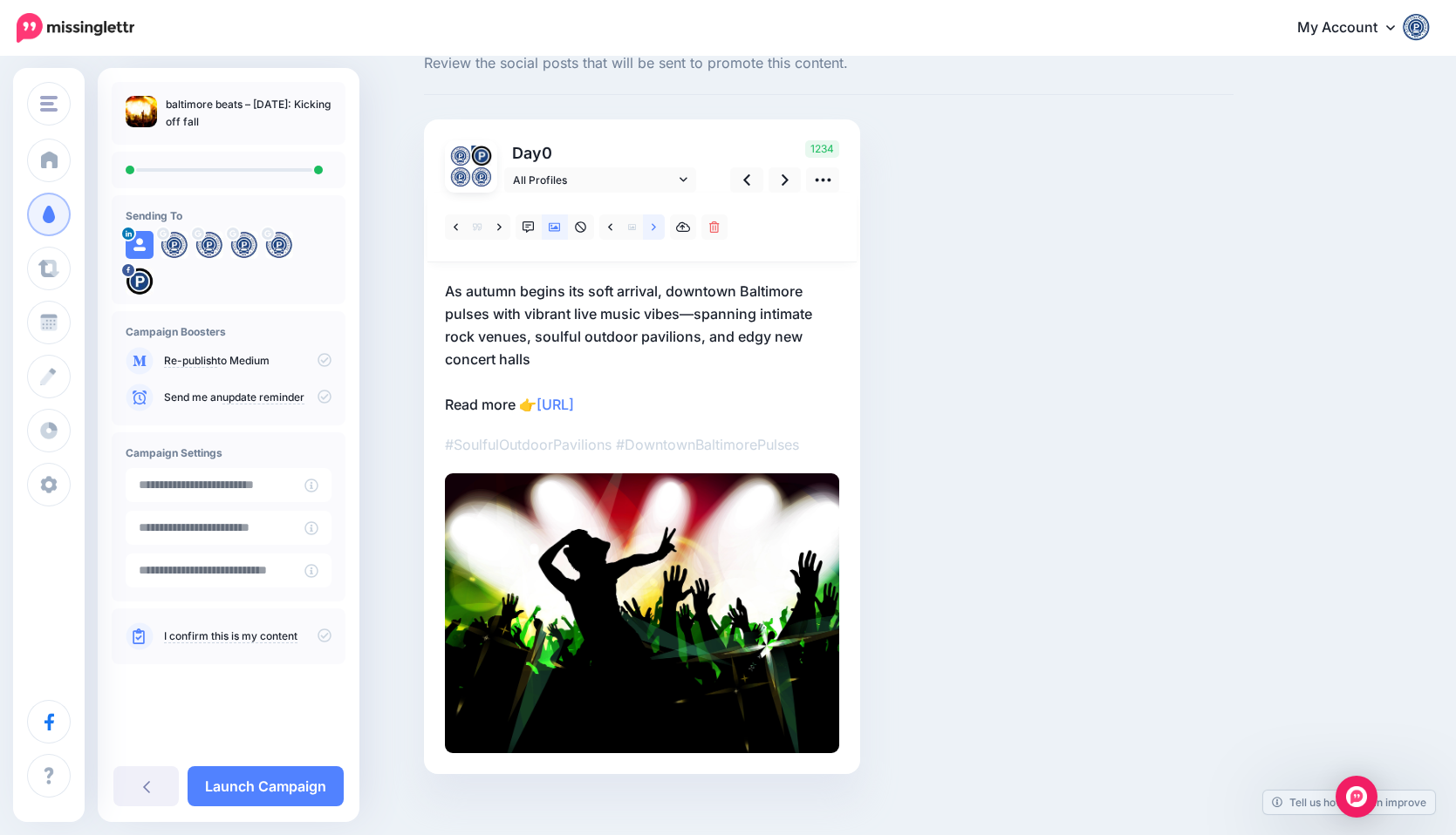
click at [651, 227] on link at bounding box center [653, 227] width 22 height 25
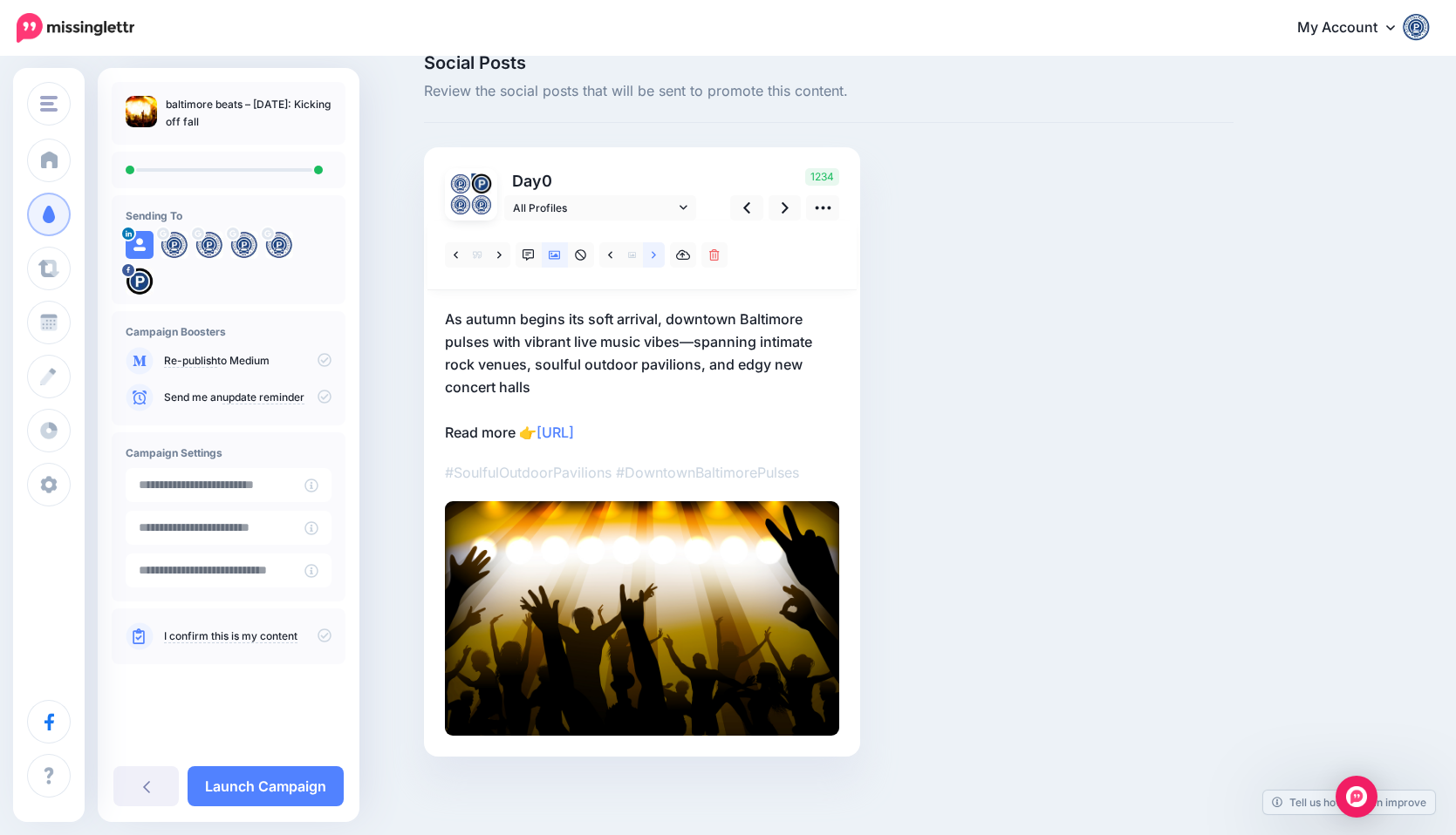
scroll to position [31, 0]
click at [652, 231] on div at bounding box center [642, 255] width 430 height 70
click at [657, 248] on link at bounding box center [653, 254] width 22 height 25
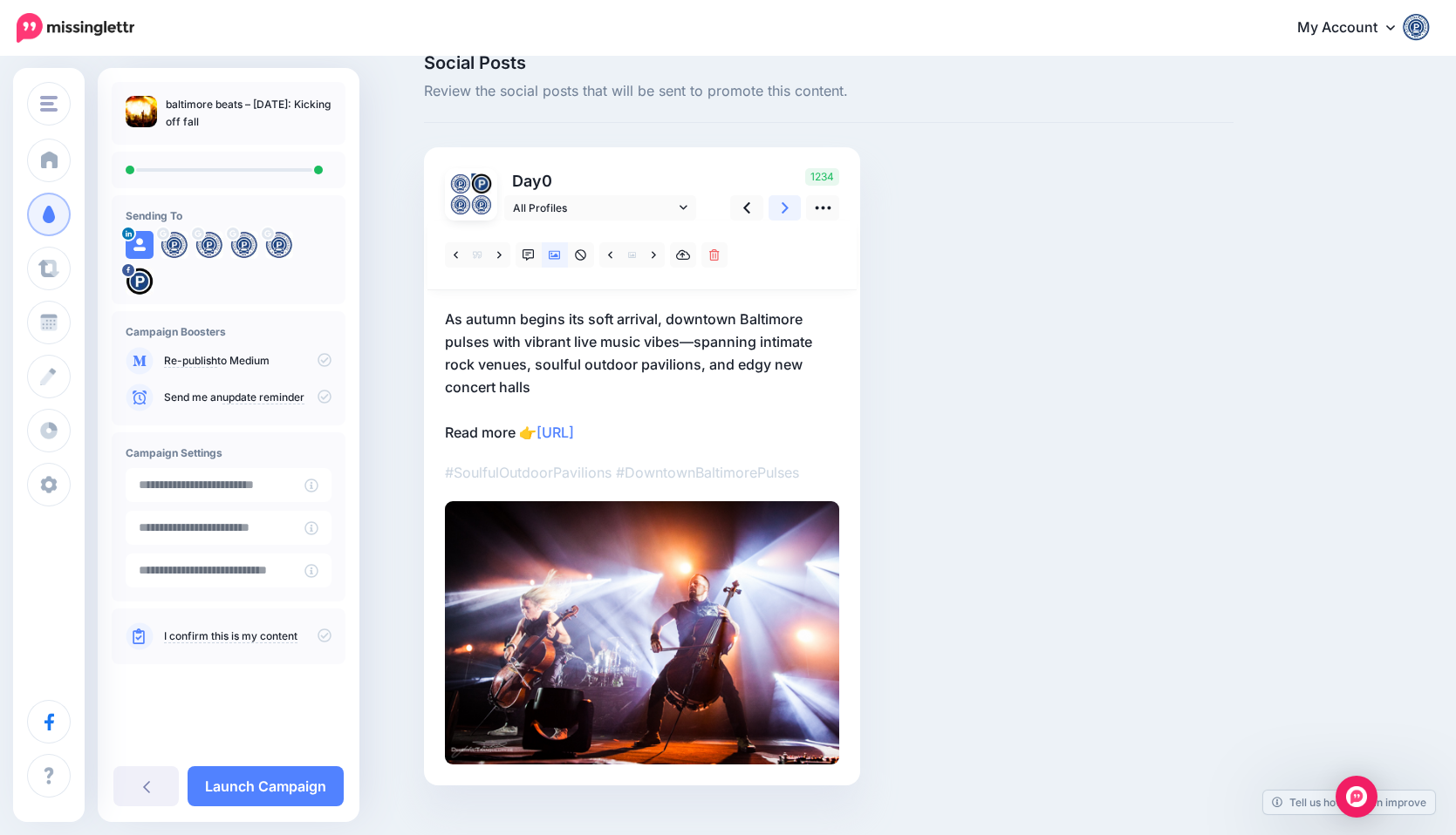
click at [795, 209] on link at bounding box center [784, 208] width 33 height 25
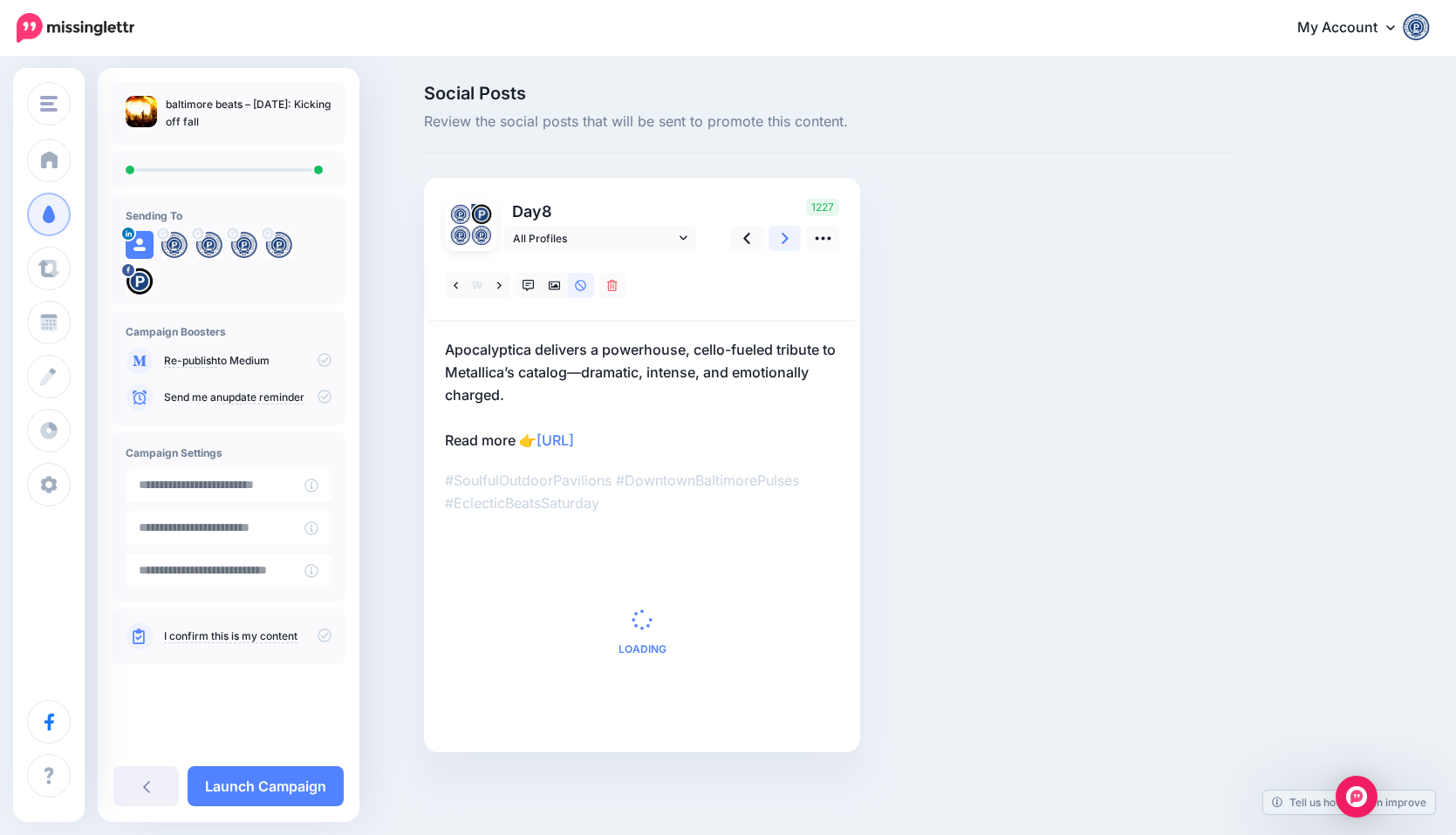
scroll to position [0, 0]
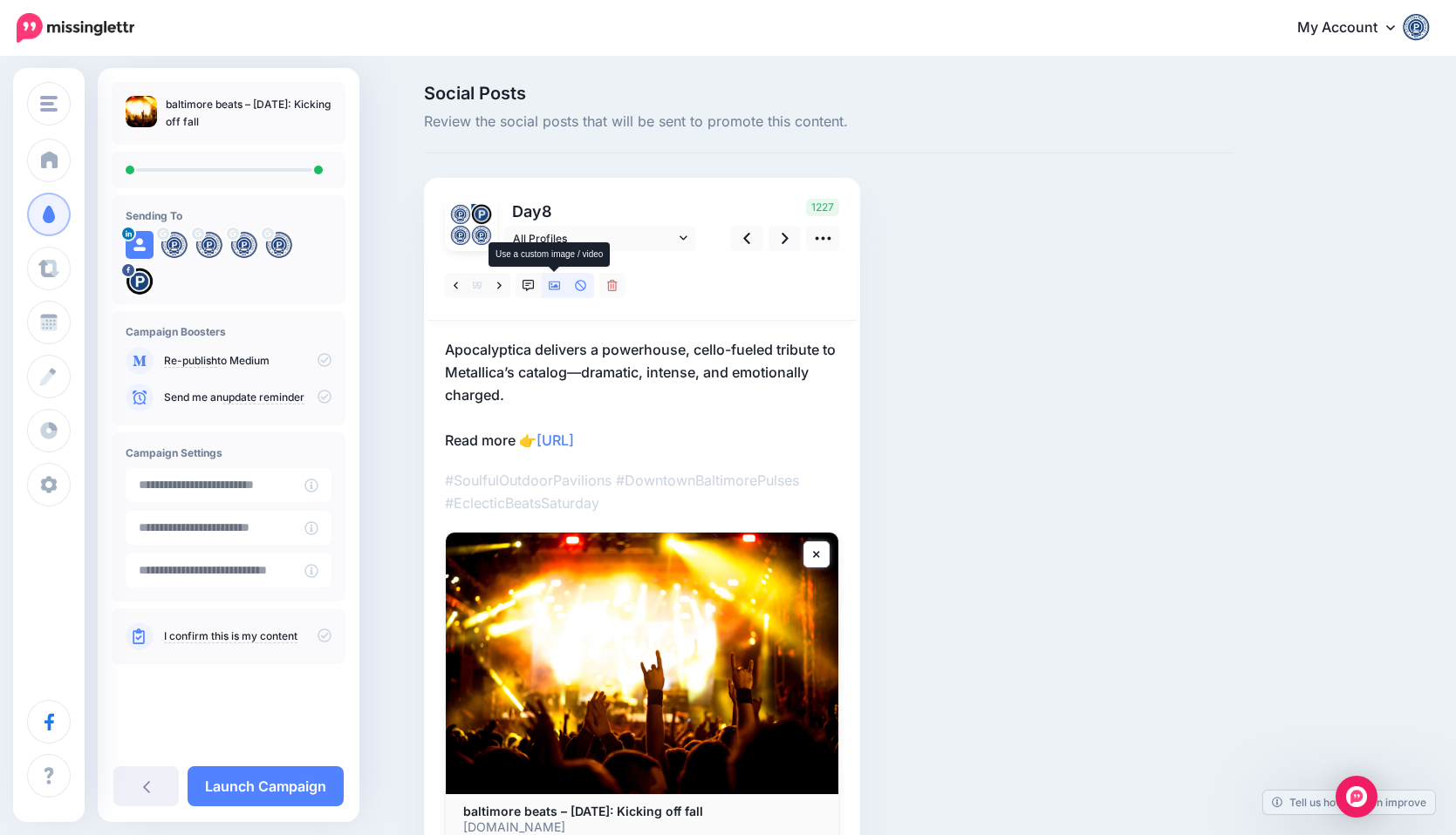
click at [549, 286] on icon at bounding box center [554, 285] width 12 height 9
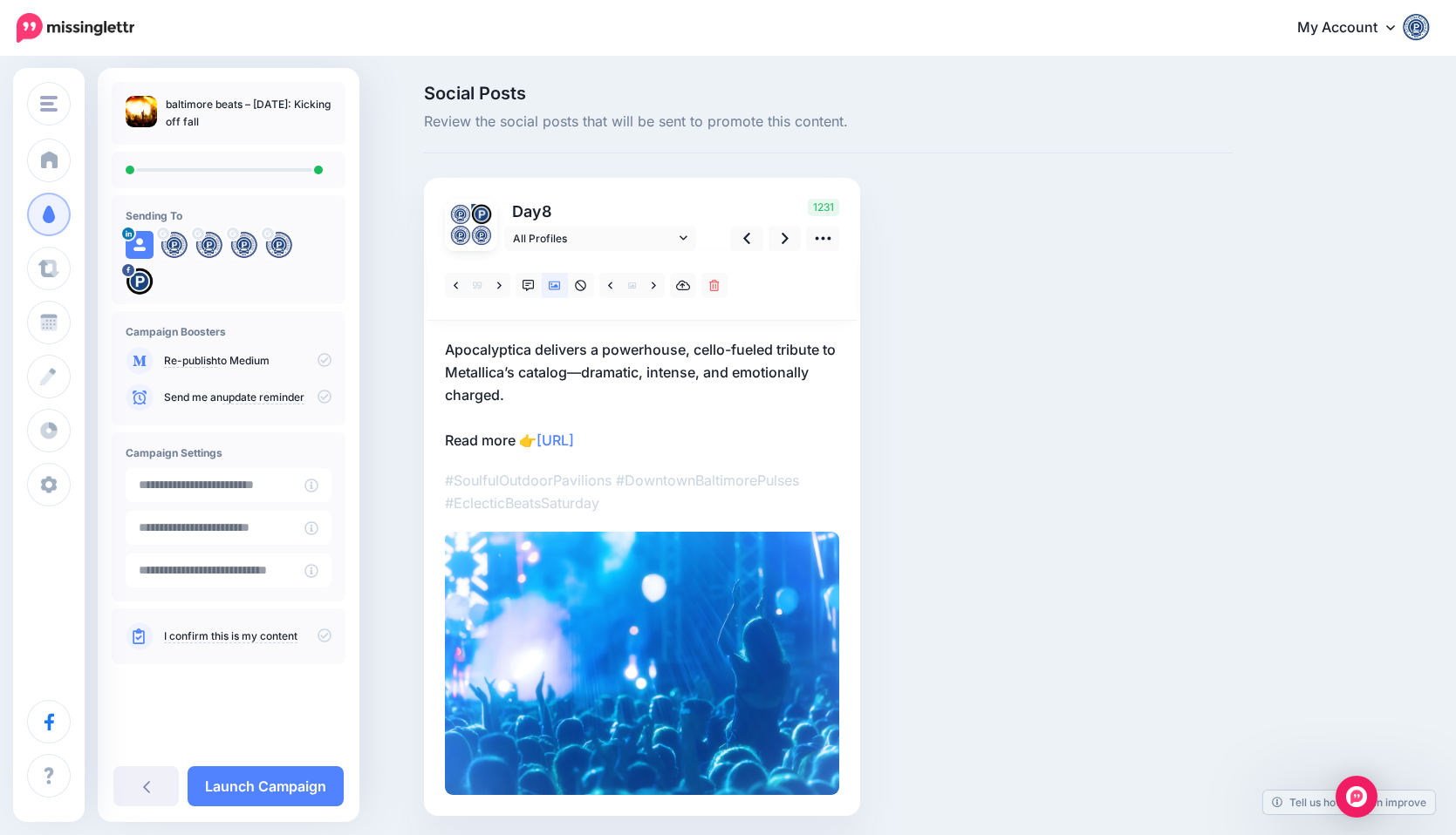
scroll to position [7, 0]
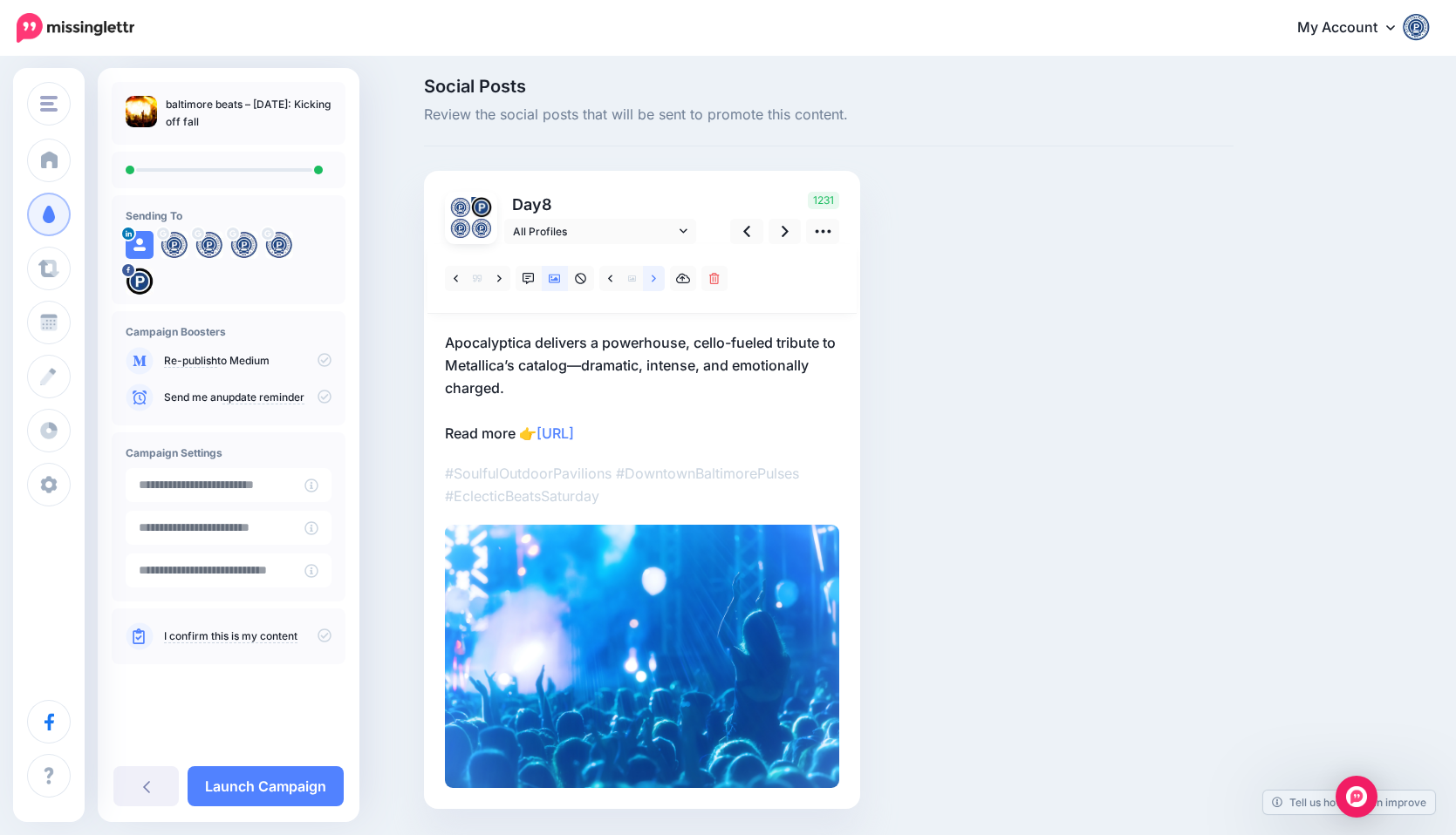
click at [652, 275] on icon at bounding box center [653, 278] width 5 height 12
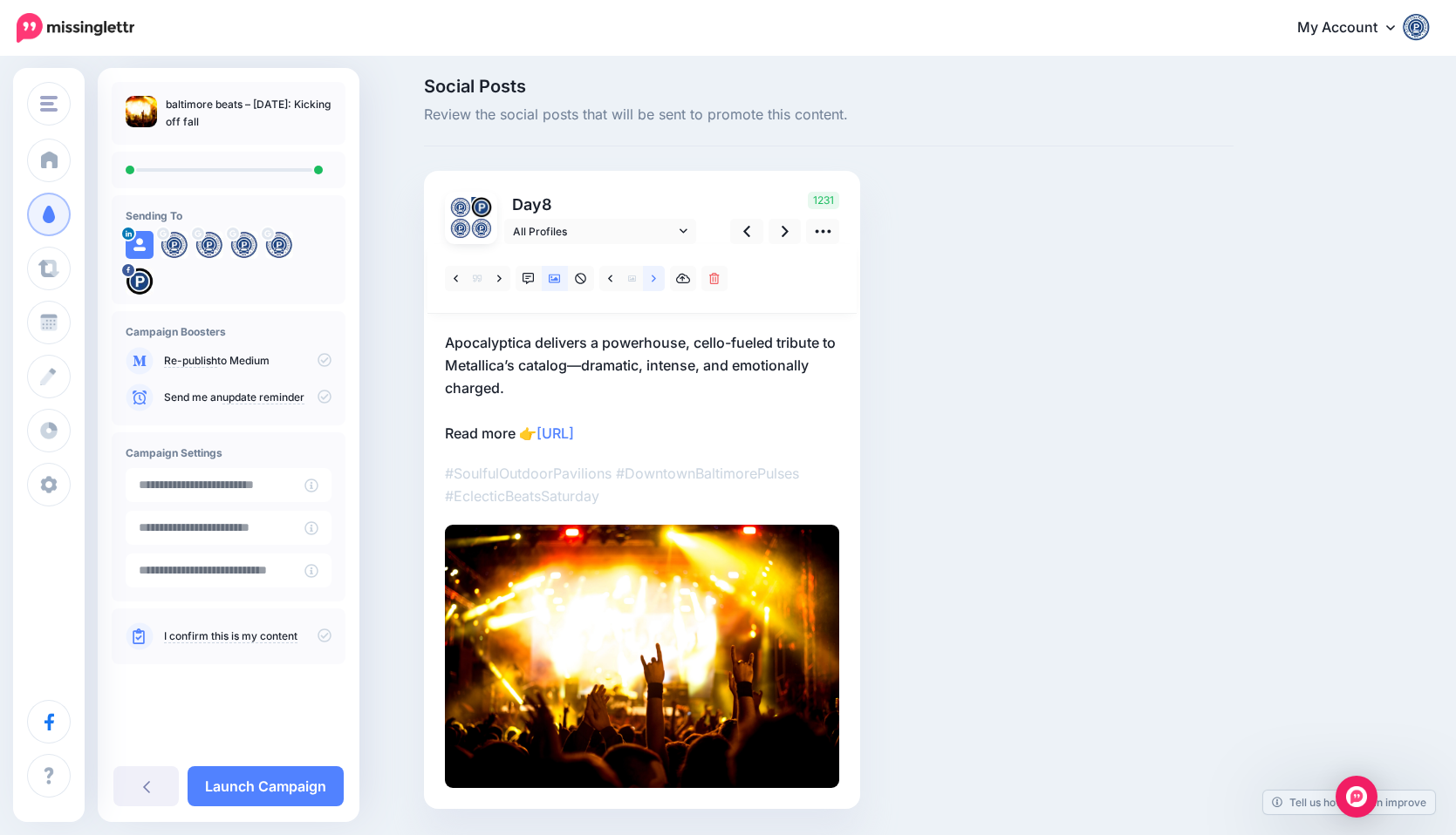
click at [655, 280] on icon at bounding box center [653, 278] width 5 height 12
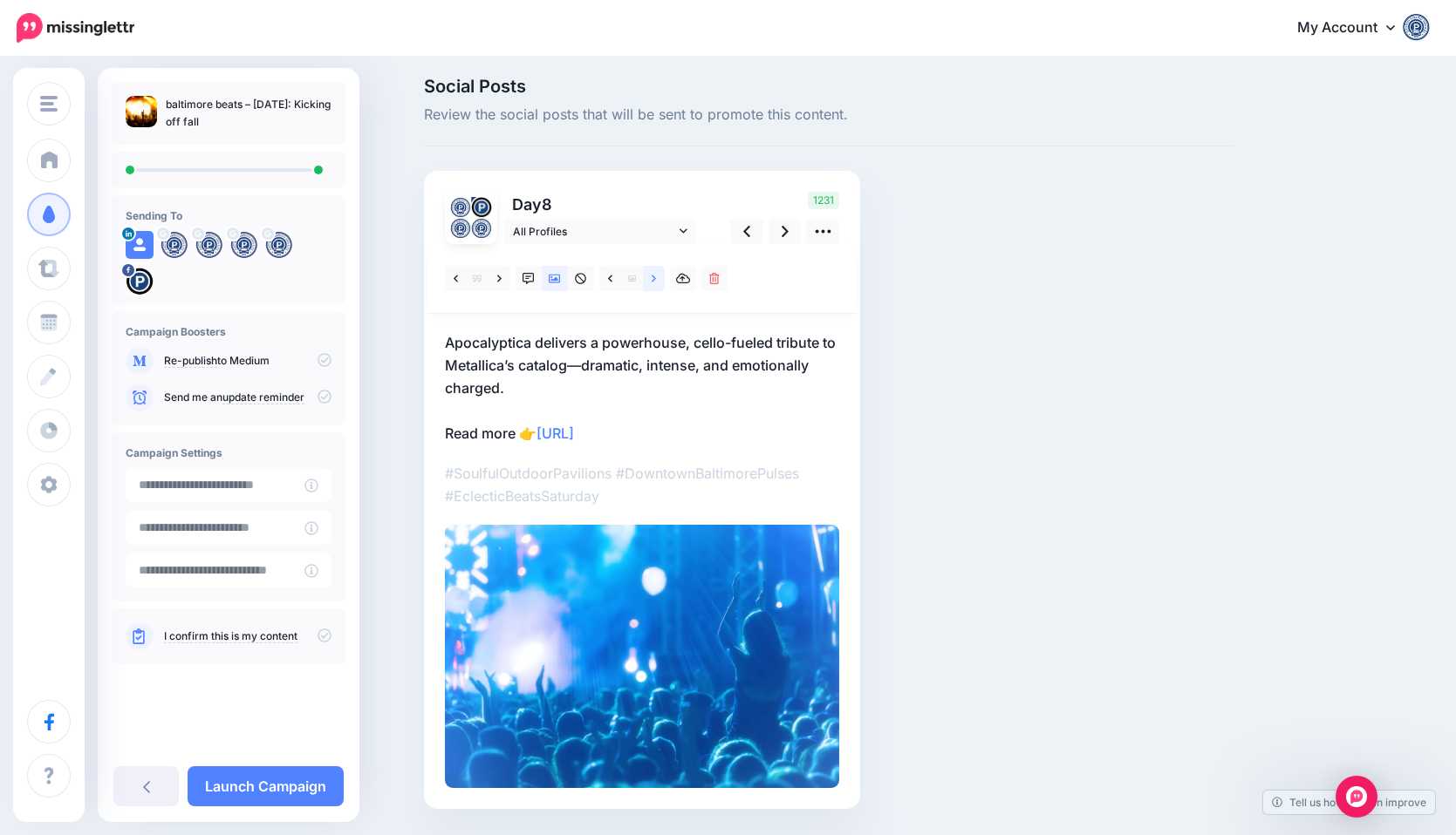
click at [655, 281] on icon at bounding box center [653, 278] width 5 height 12
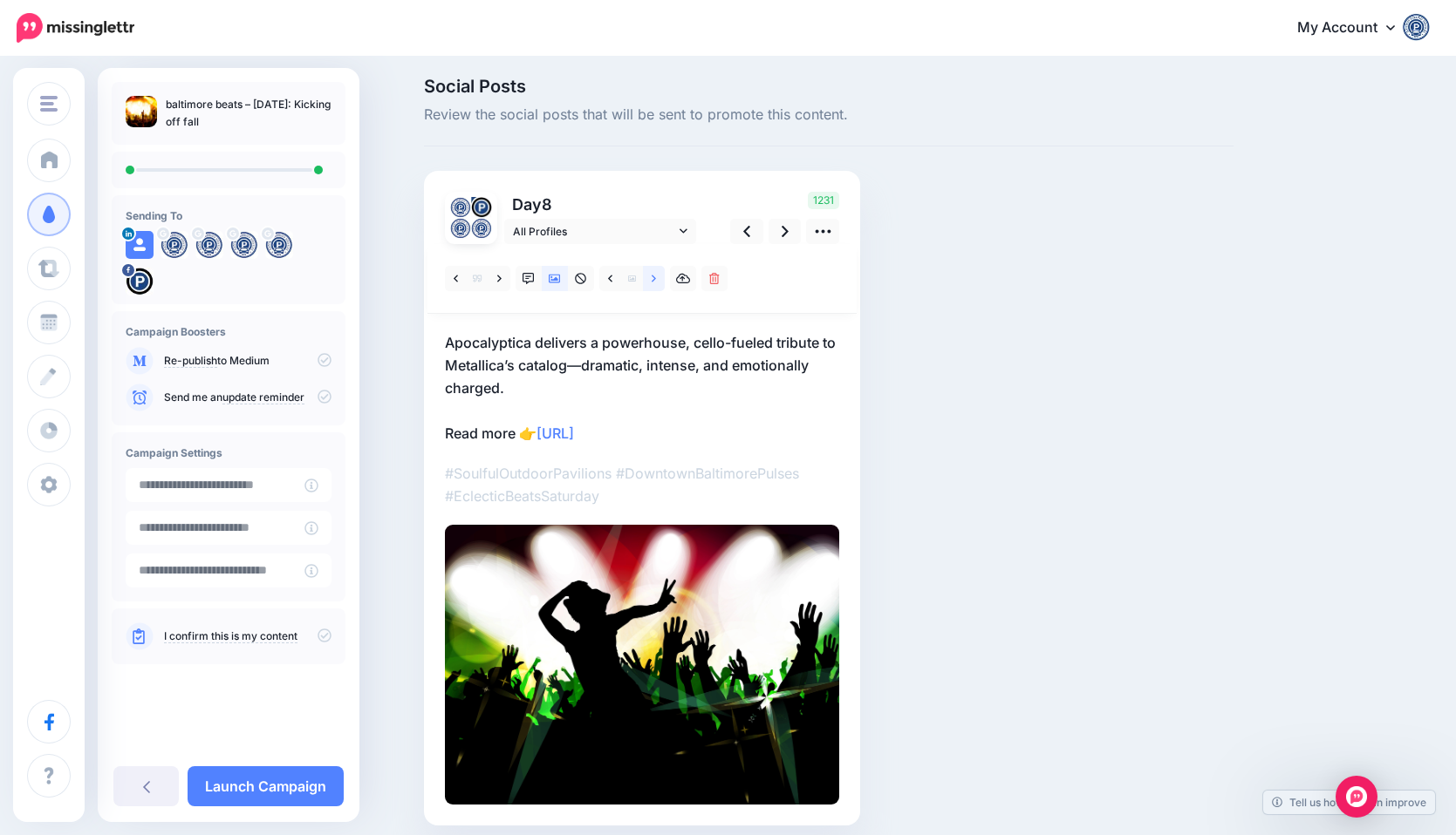
click at [653, 278] on icon at bounding box center [653, 278] width 5 height 12
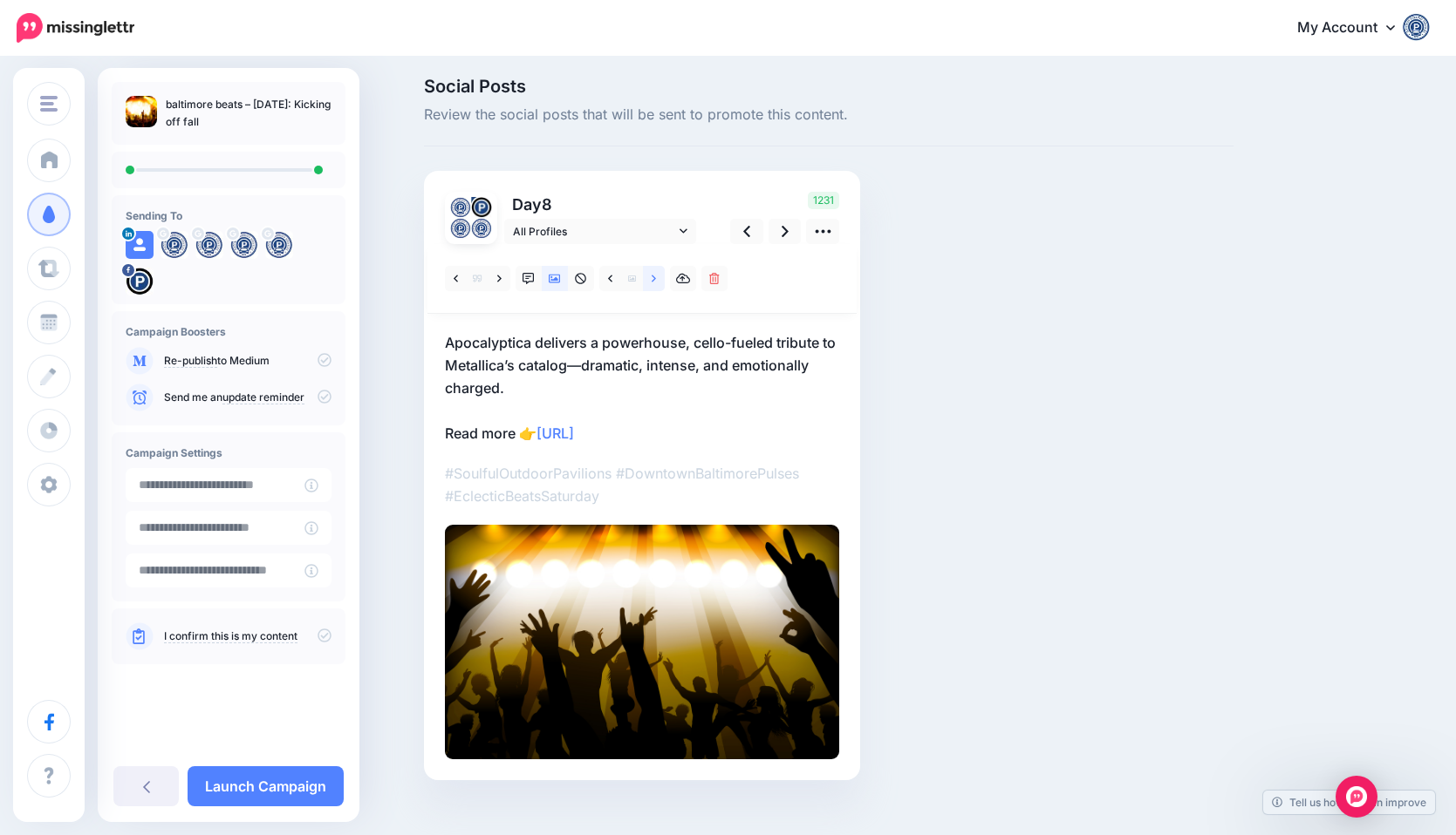
click at [657, 277] on link at bounding box center [653, 278] width 22 height 25
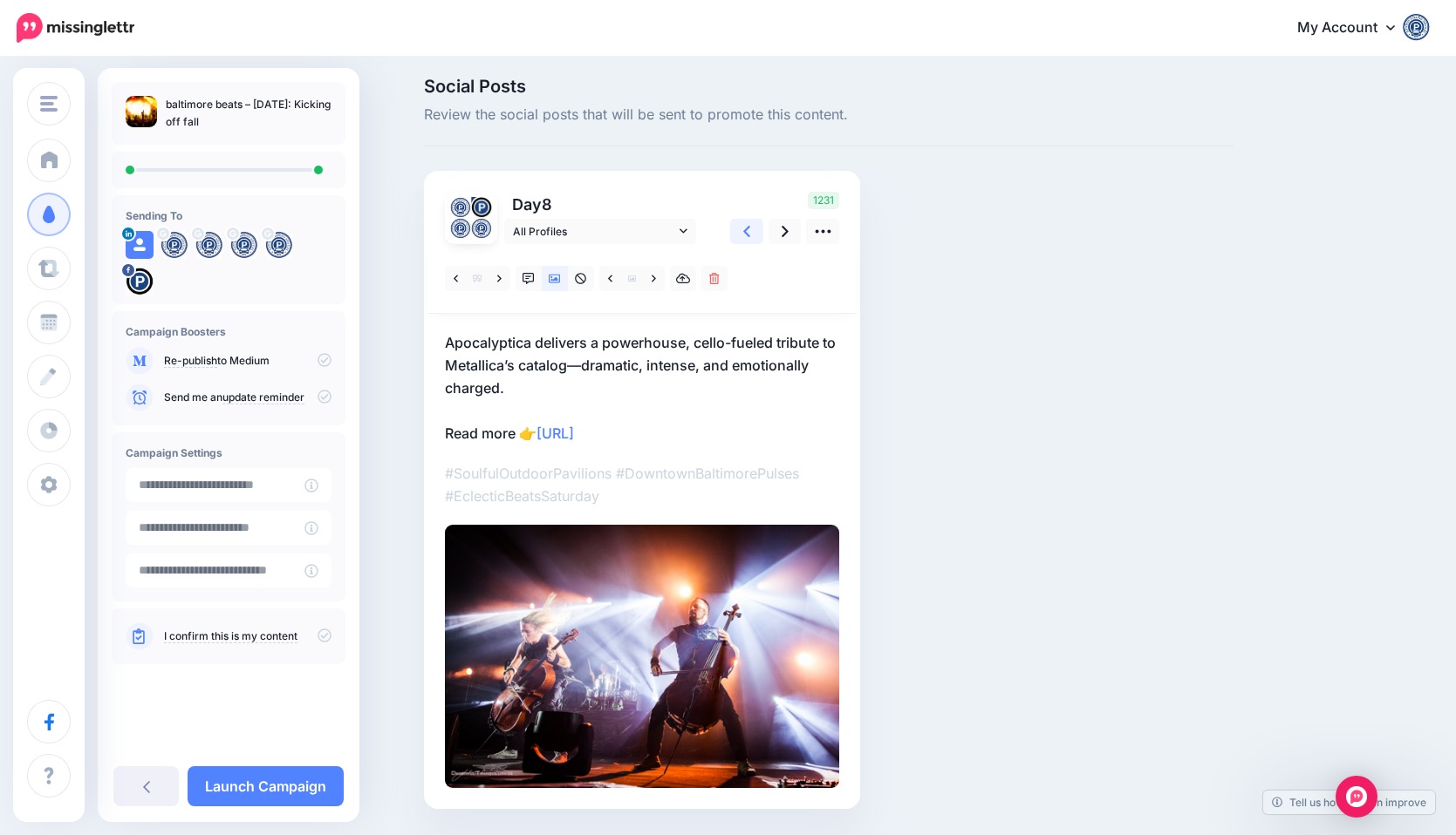
click at [747, 231] on icon at bounding box center [746, 231] width 7 height 18
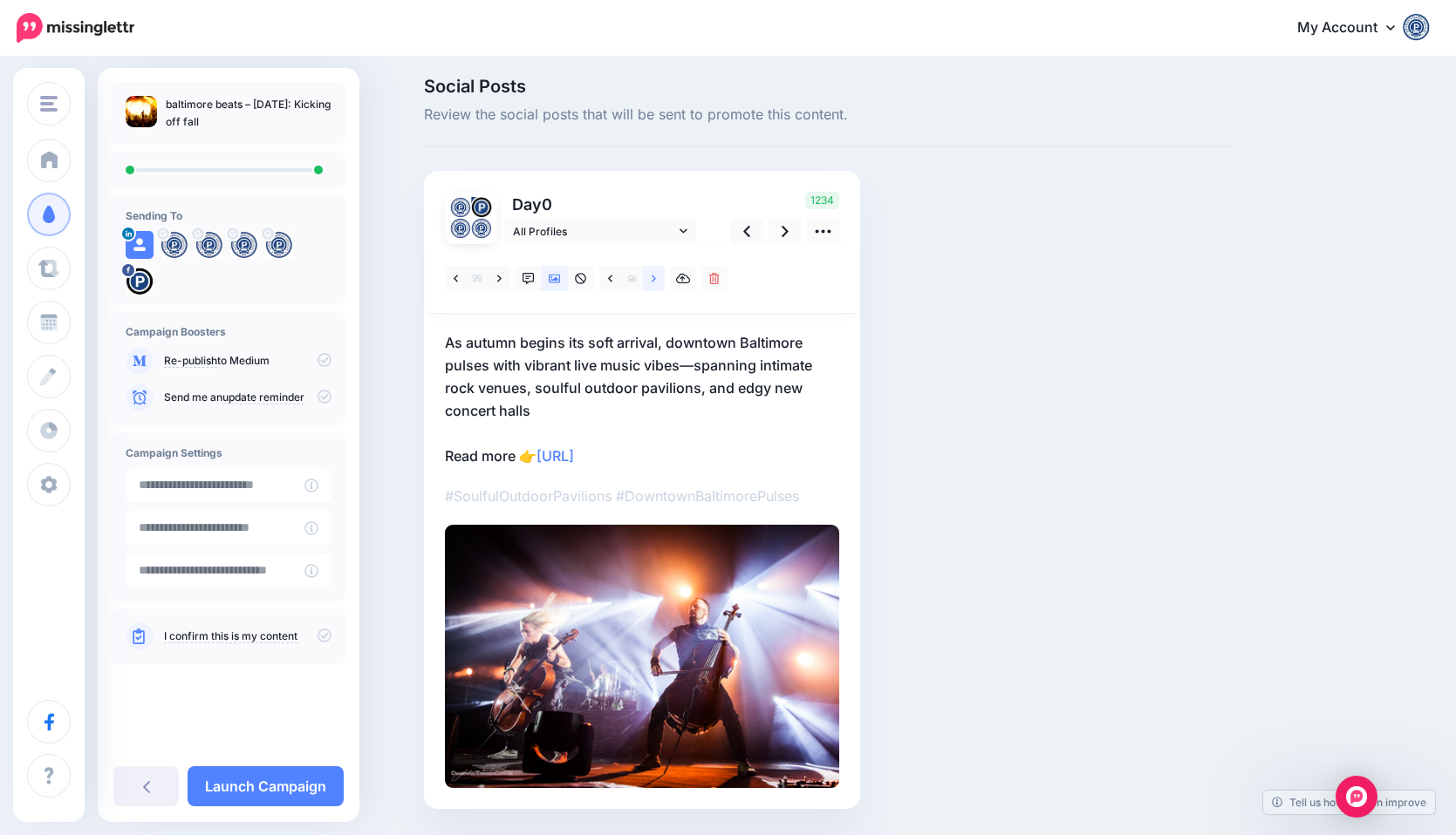
click at [657, 279] on link at bounding box center [653, 278] width 22 height 25
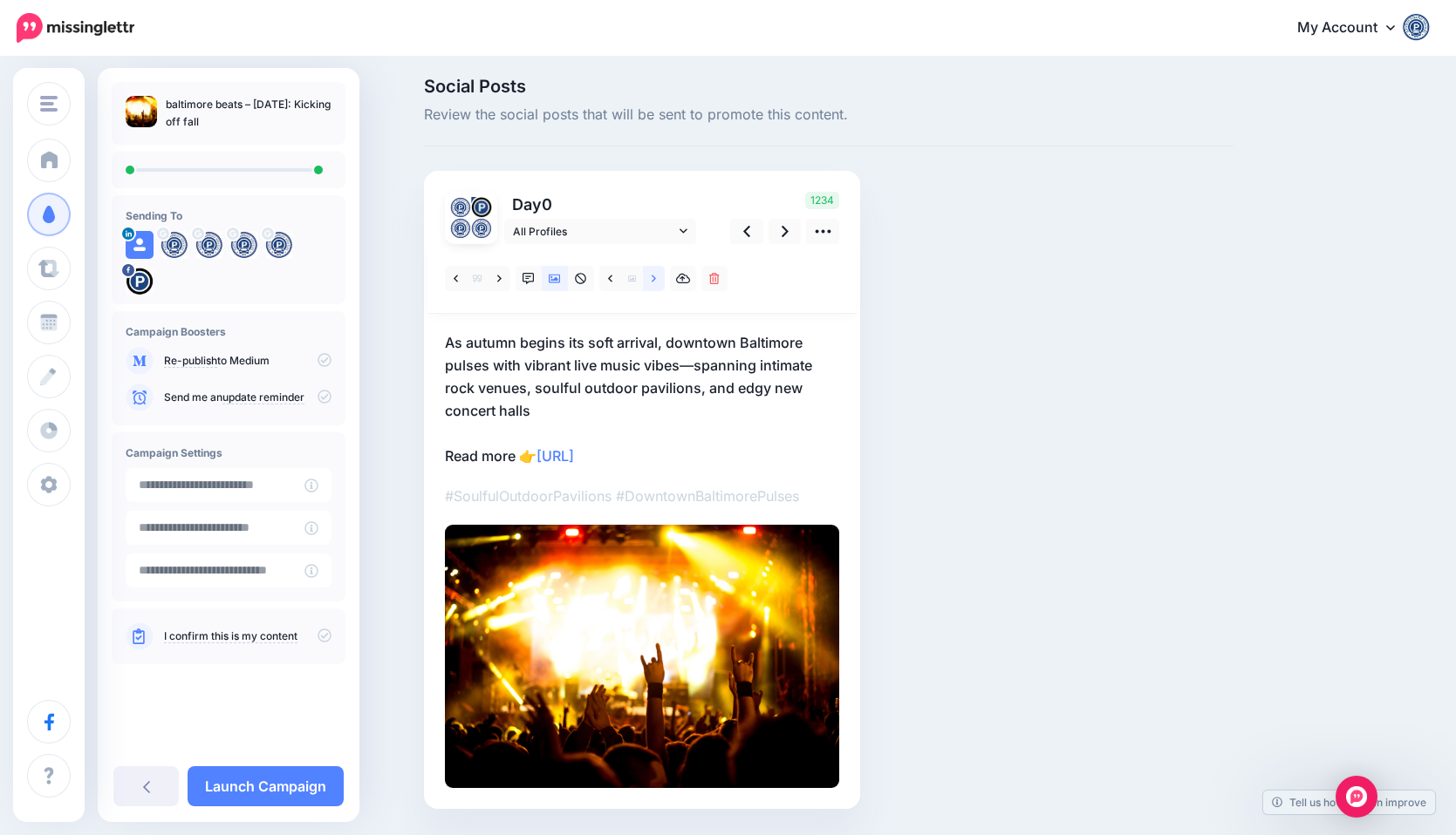
click at [654, 279] on icon at bounding box center [653, 277] width 5 height 7
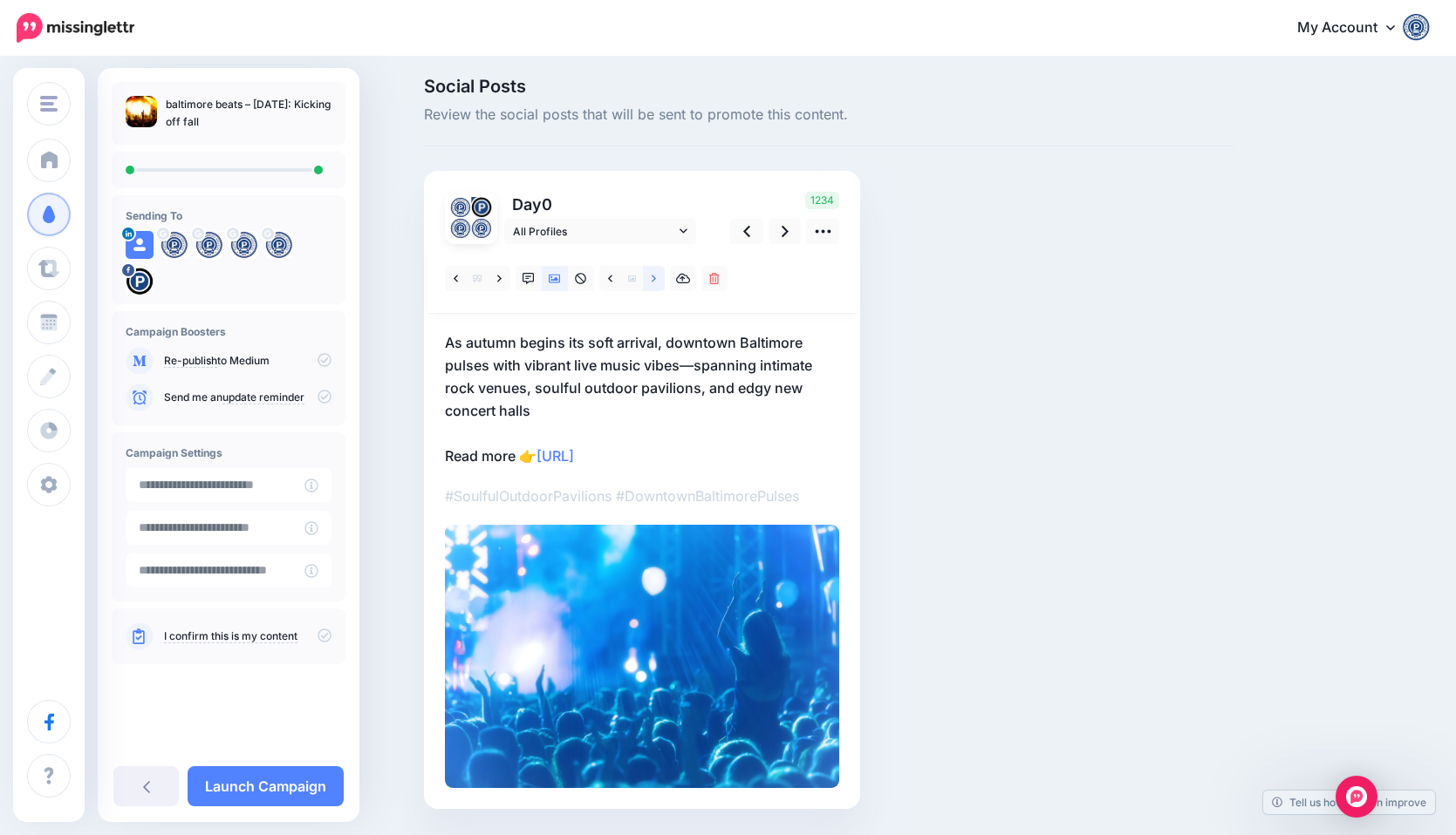
scroll to position [58, 0]
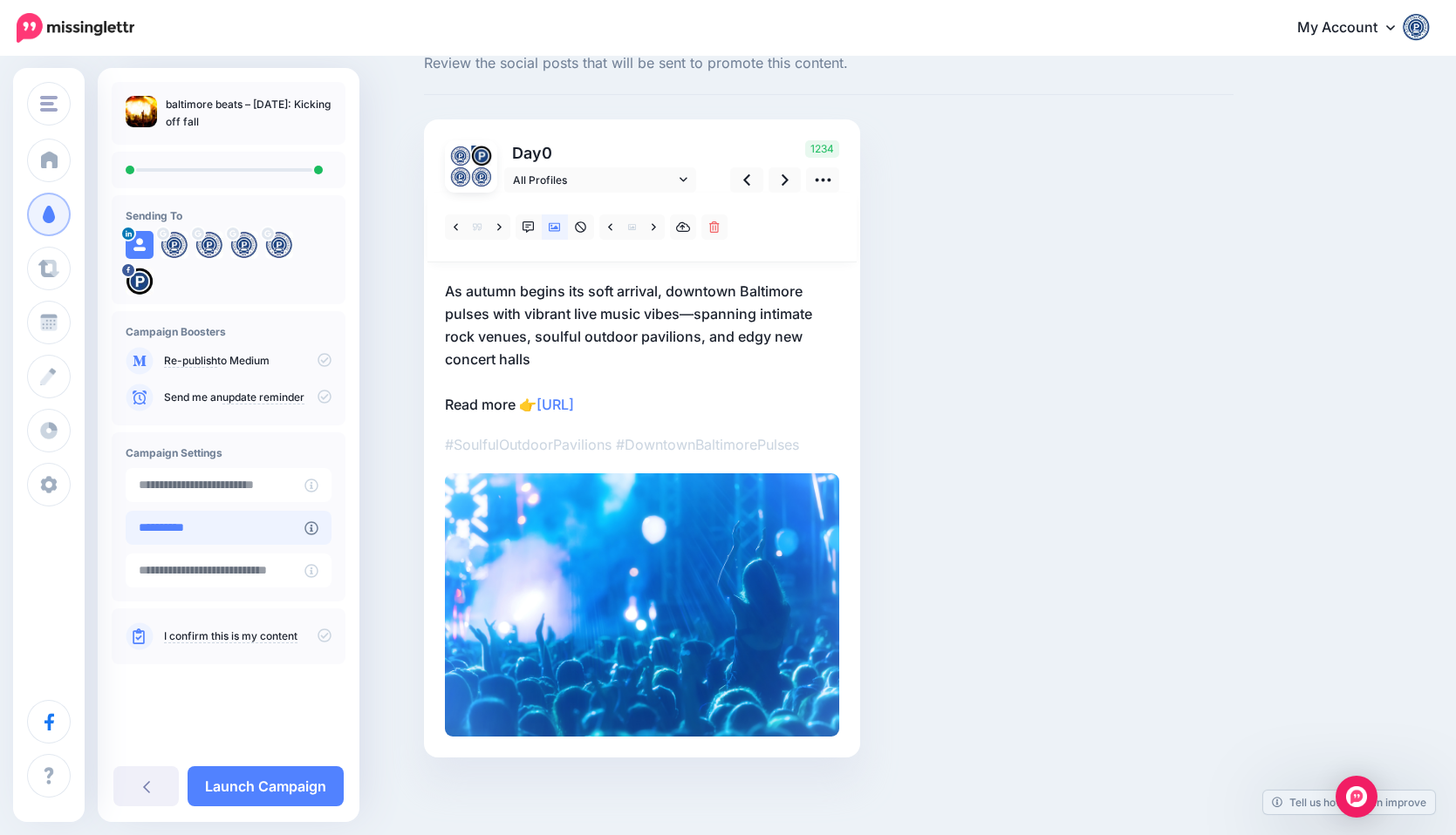
click at [275, 529] on input "**********" at bounding box center [214, 528] width 179 height 34
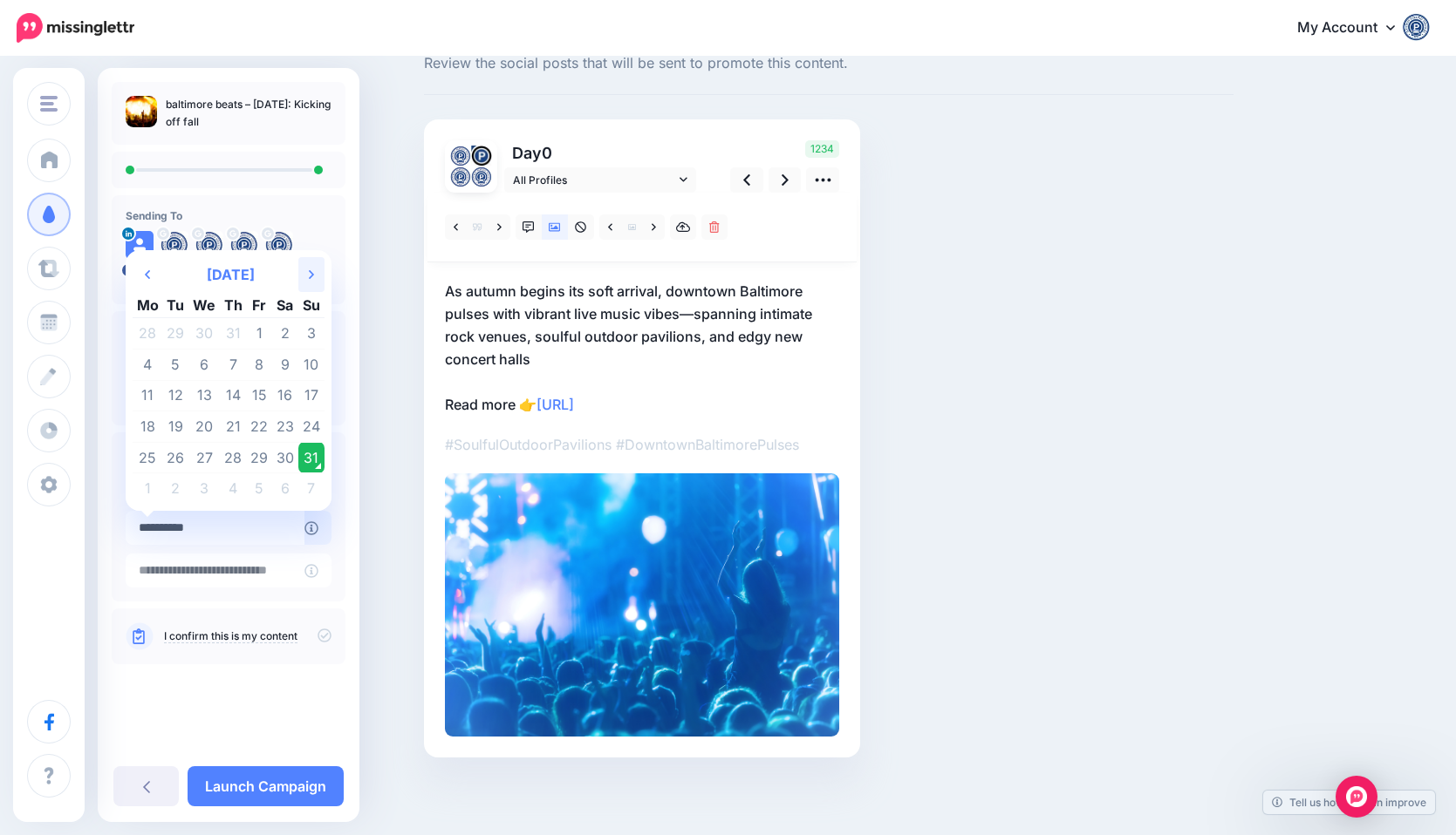
click at [311, 272] on icon at bounding box center [311, 275] width 5 height 9
click at [258, 331] on td "5" at bounding box center [258, 334] width 26 height 32
type input "**********"
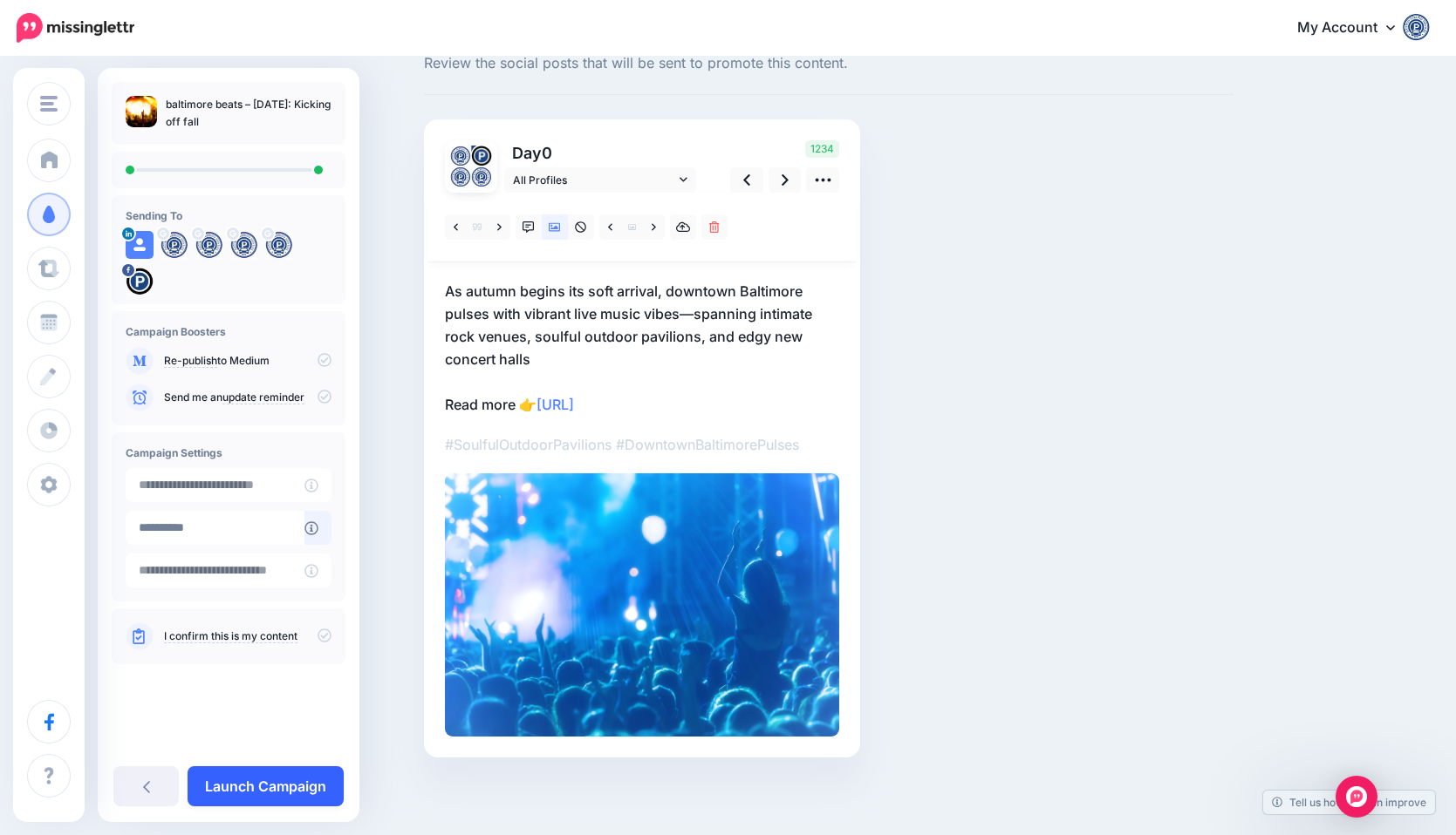
click at [272, 781] on link "Launch Campaign" at bounding box center [265, 786] width 156 height 40
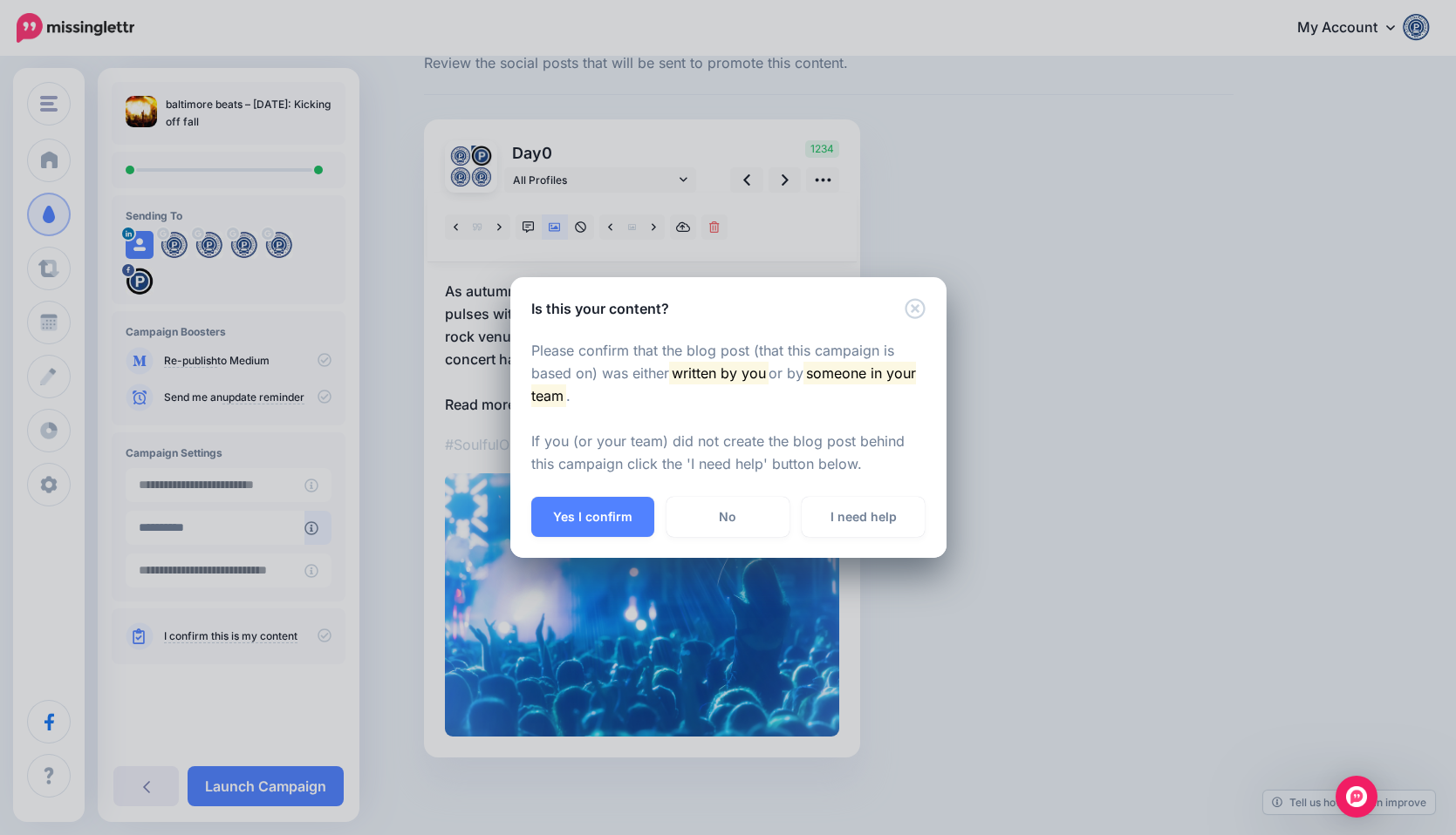
click at [572, 543] on div "Yes I confirm No I need help" at bounding box center [728, 528] width 436 height 61
click at [578, 526] on button "Yes I confirm" at bounding box center [592, 517] width 123 height 40
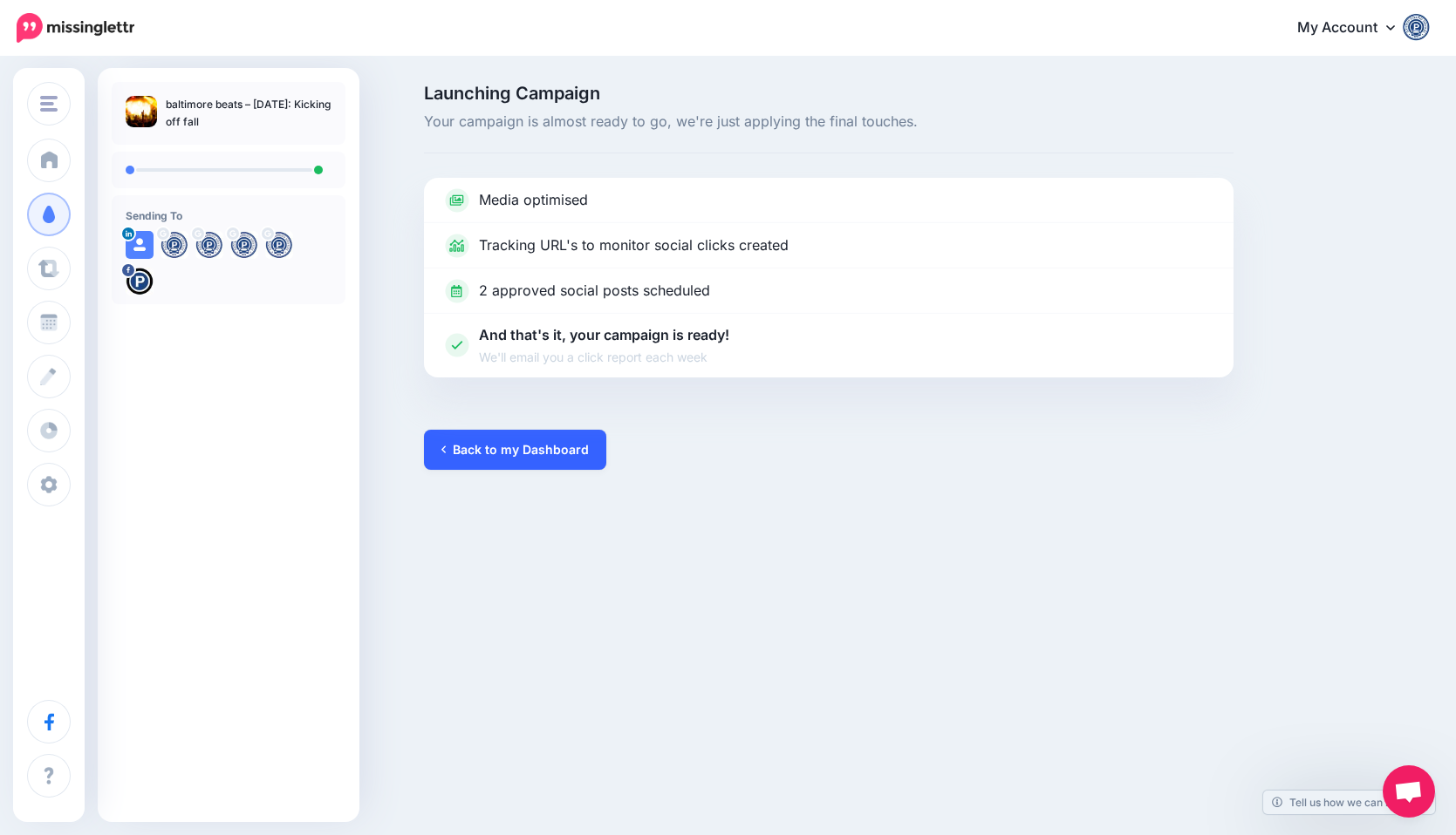
click at [568, 450] on link "Back to my Dashboard" at bounding box center [515, 450] width 183 height 40
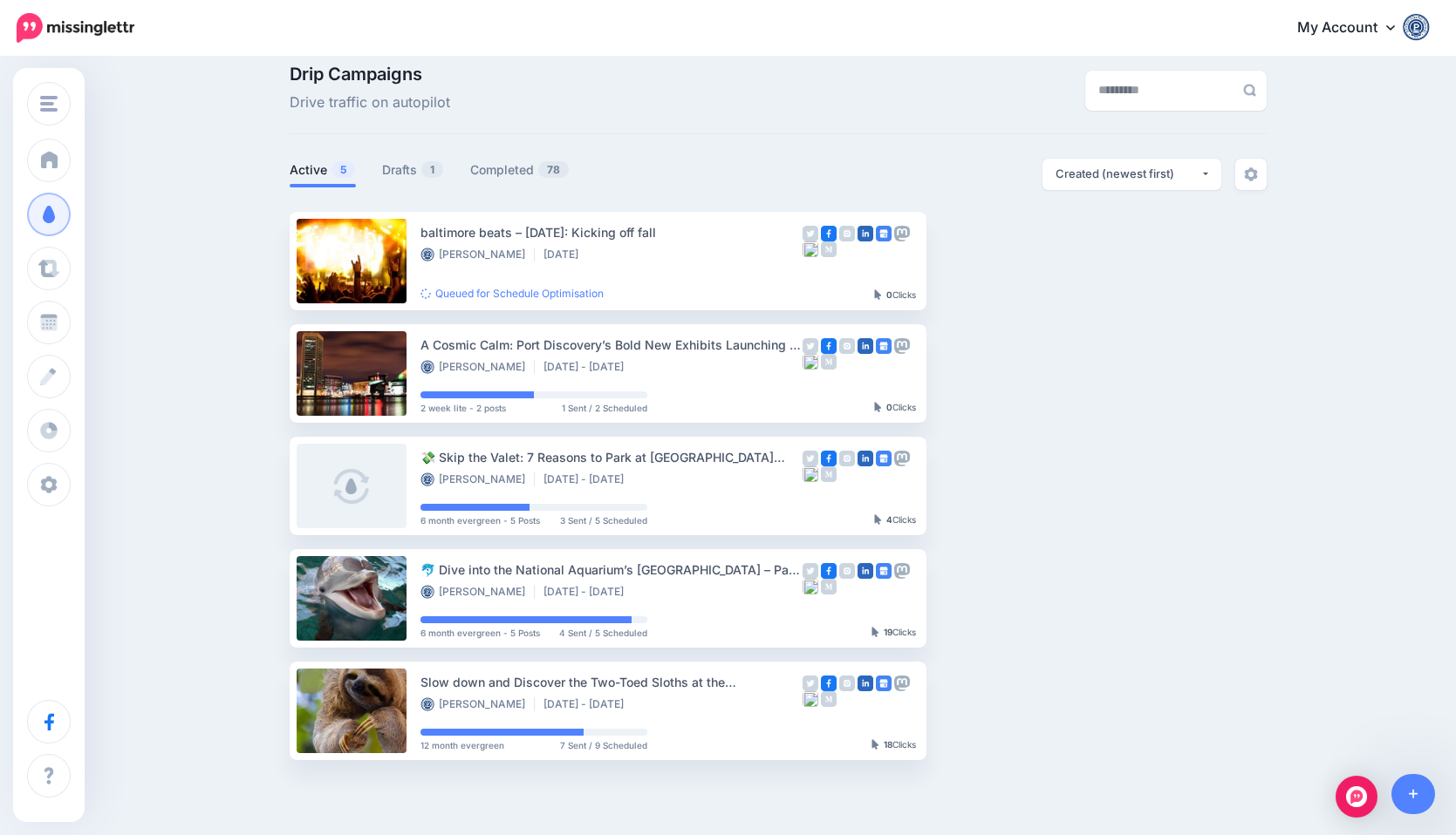
scroll to position [3, 0]
